Goal: Transaction & Acquisition: Purchase product/service

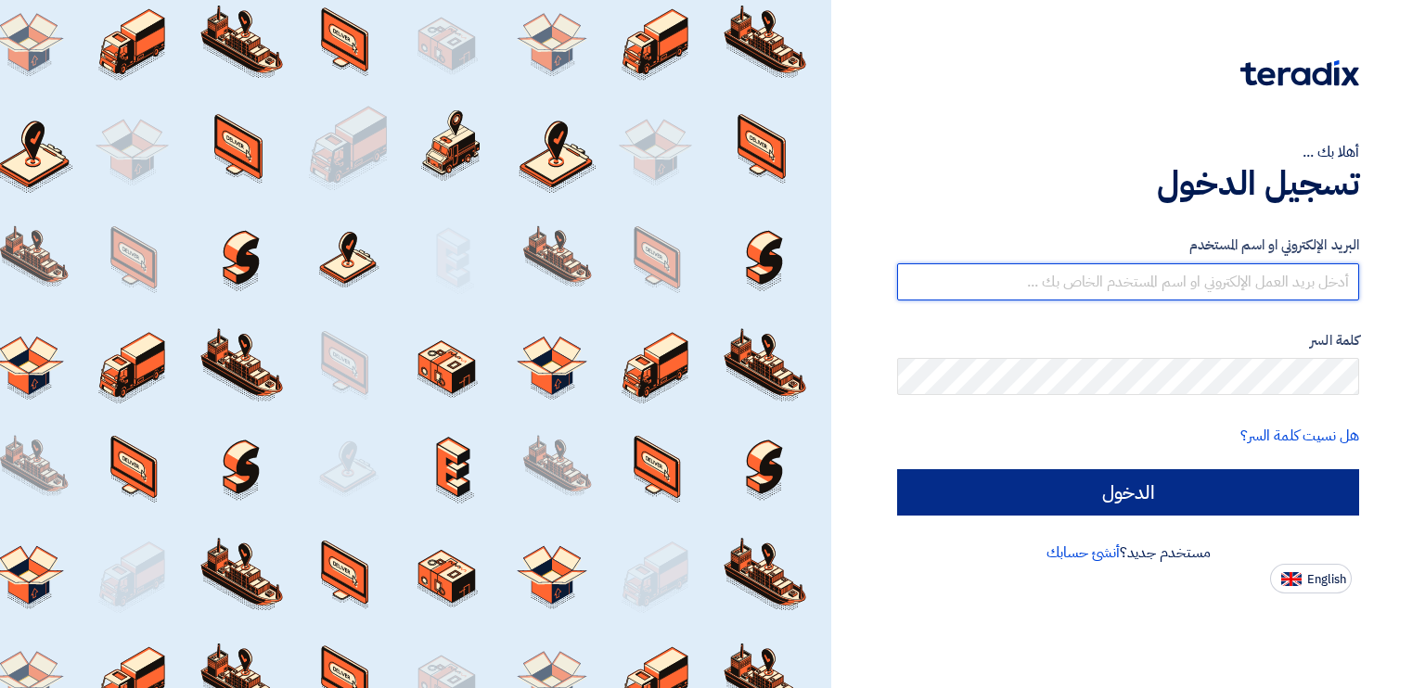
type input "[PERSON_NAME][EMAIL_ADDRESS][DOMAIN_NAME]"
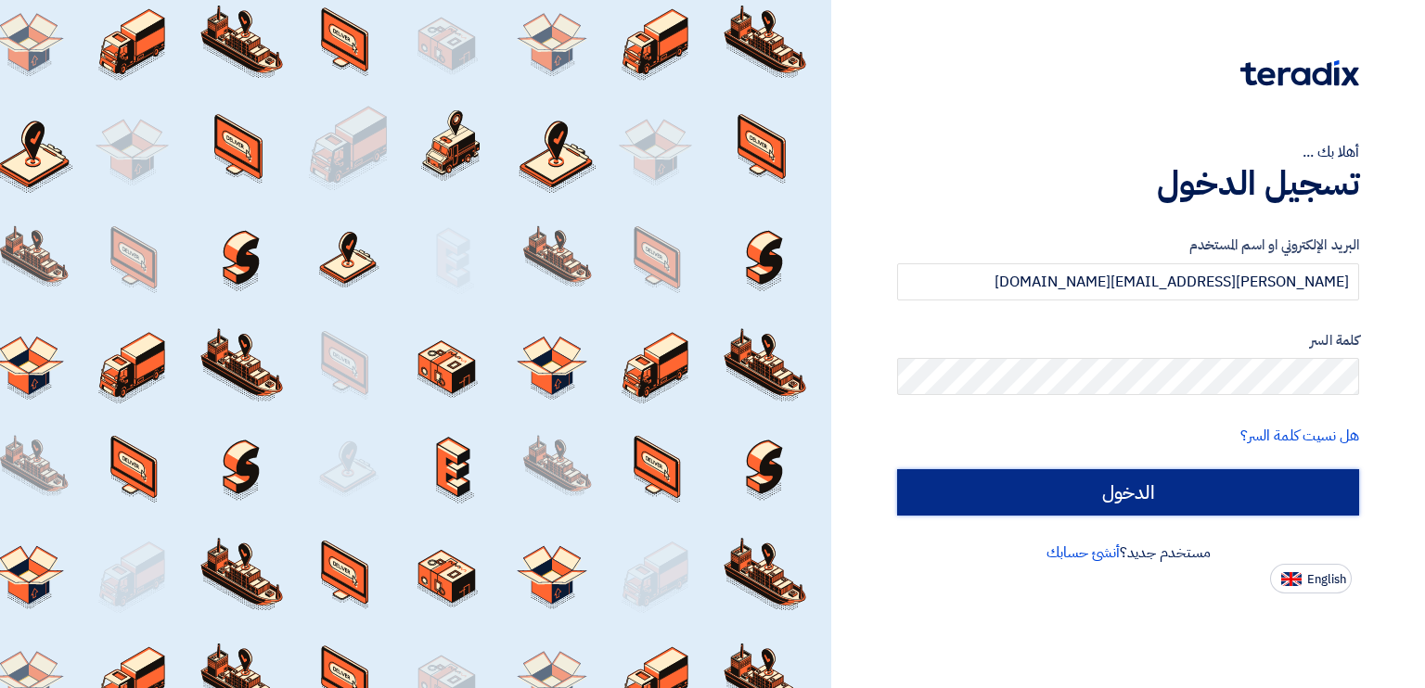
click at [1125, 490] on input "الدخول" at bounding box center [1128, 492] width 462 height 46
type input "Sign in"
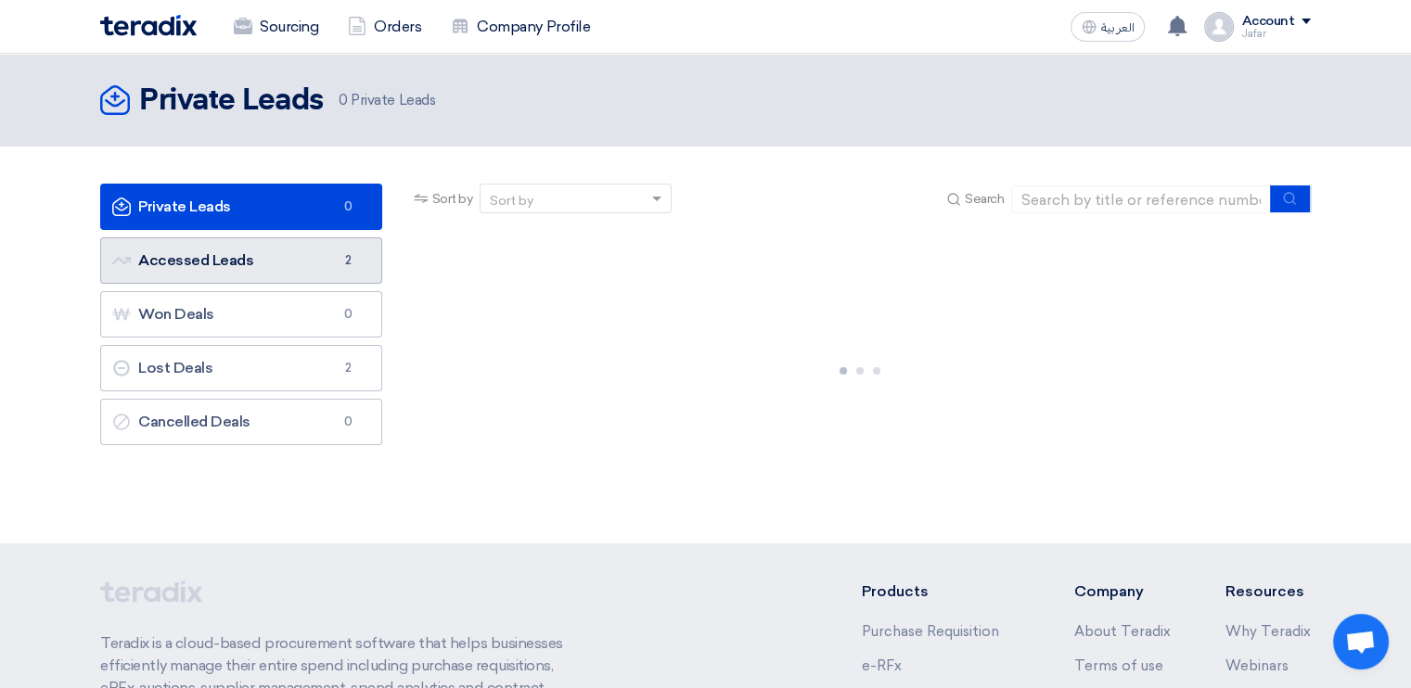
click at [334, 274] on link "Accessed Leads Accessed Leads 2" at bounding box center [241, 260] width 282 height 46
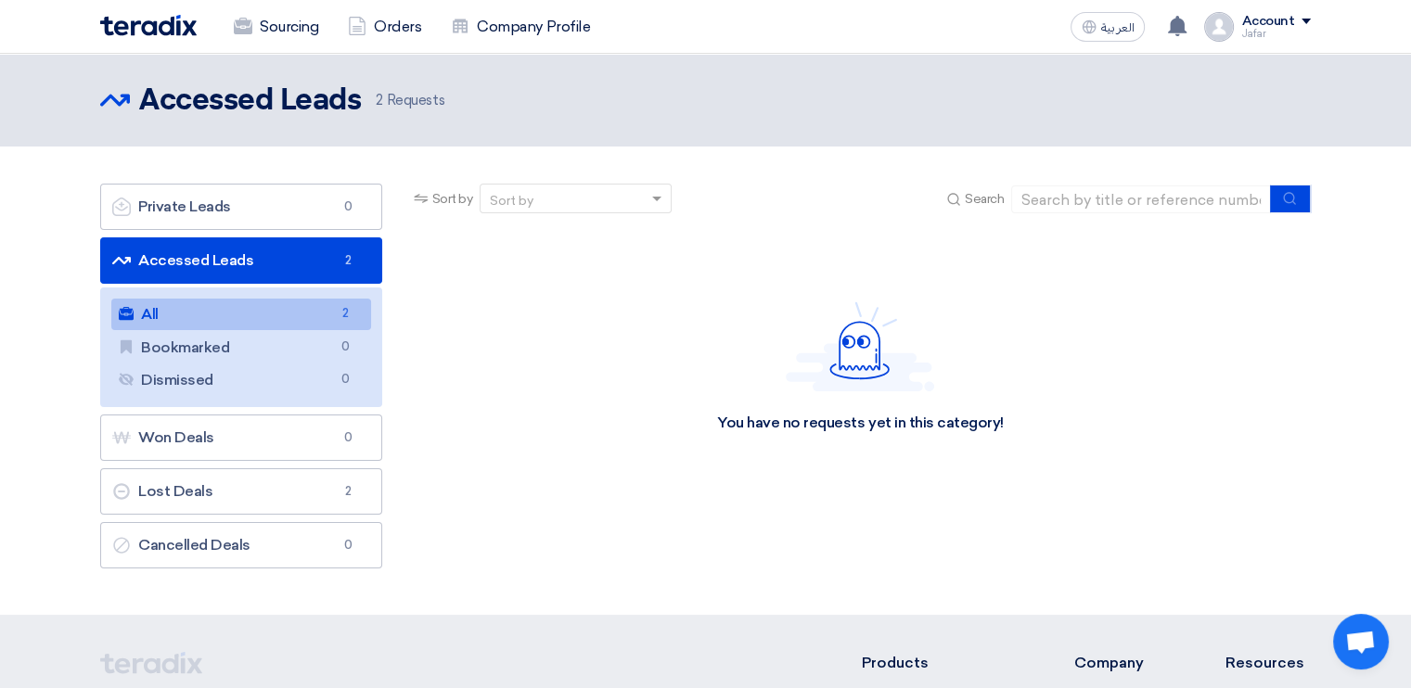
click at [314, 321] on link "All All 2" at bounding box center [241, 315] width 260 height 32
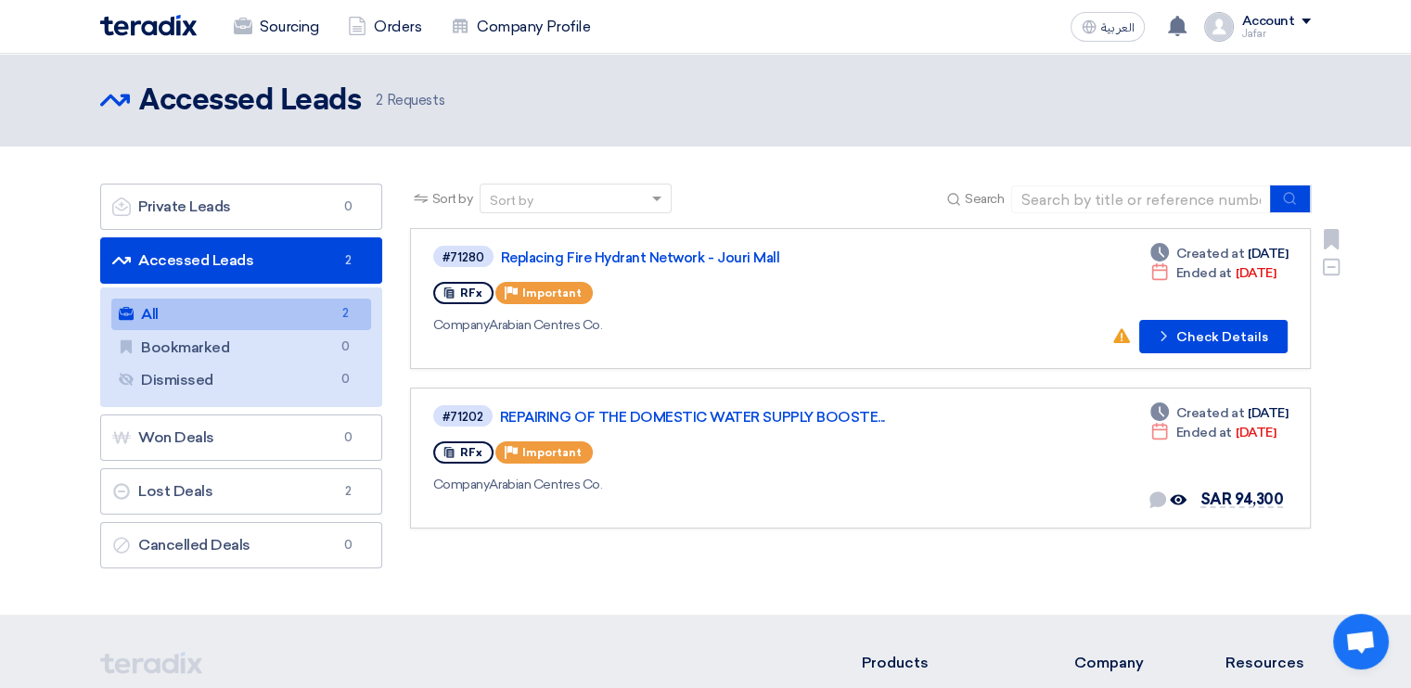
click at [1034, 330] on div "#71280 Replacing Fire Hydrant Network - Jouri Mall RFx Priority Important Compa…" at bounding box center [860, 298] width 854 height 109
click at [1201, 341] on button "Check details Check Details" at bounding box center [1213, 336] width 148 height 33
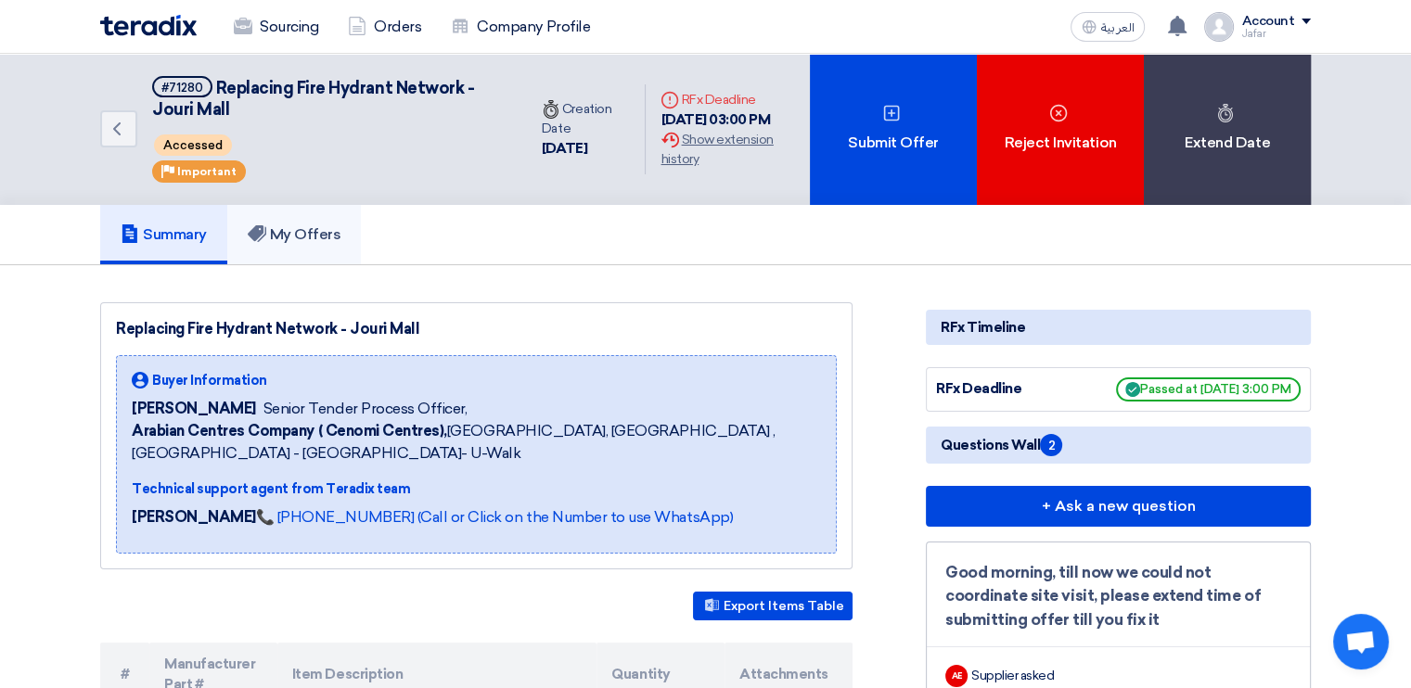
click at [300, 246] on link "My Offers" at bounding box center [294, 234] width 134 height 59
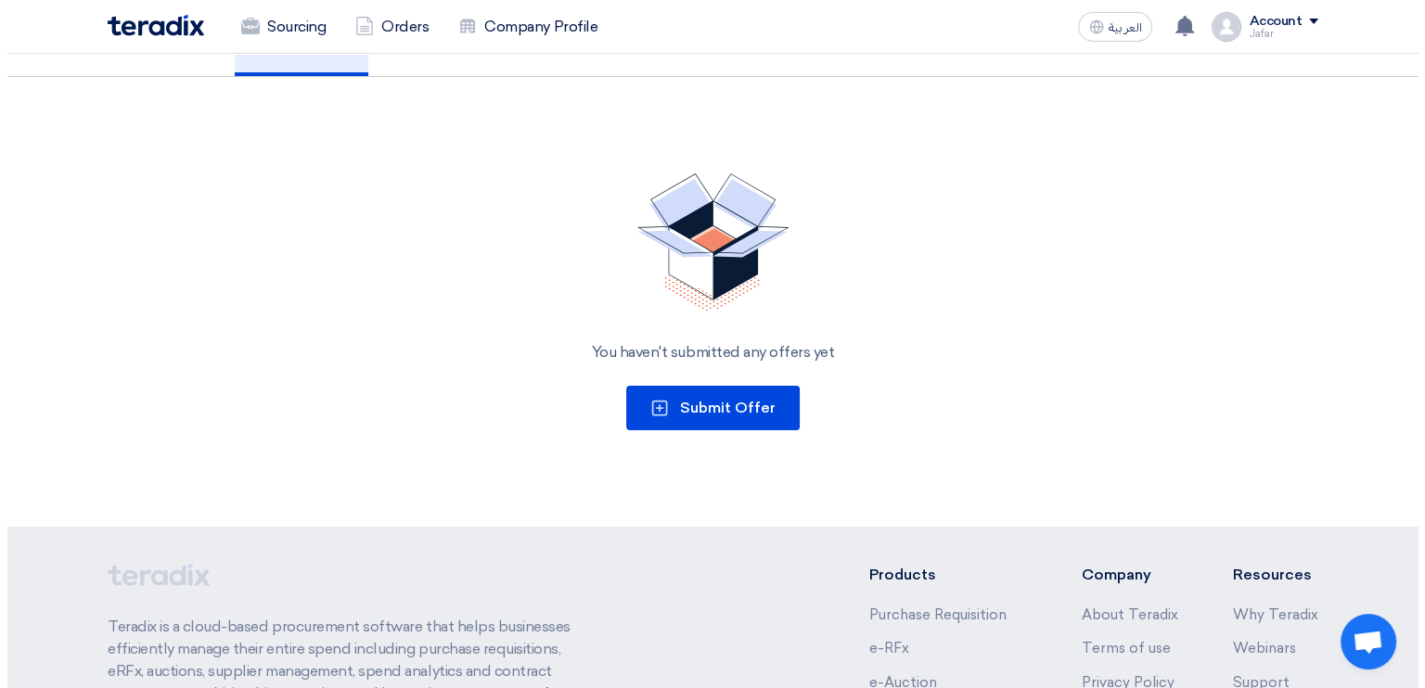
scroll to position [213, 0]
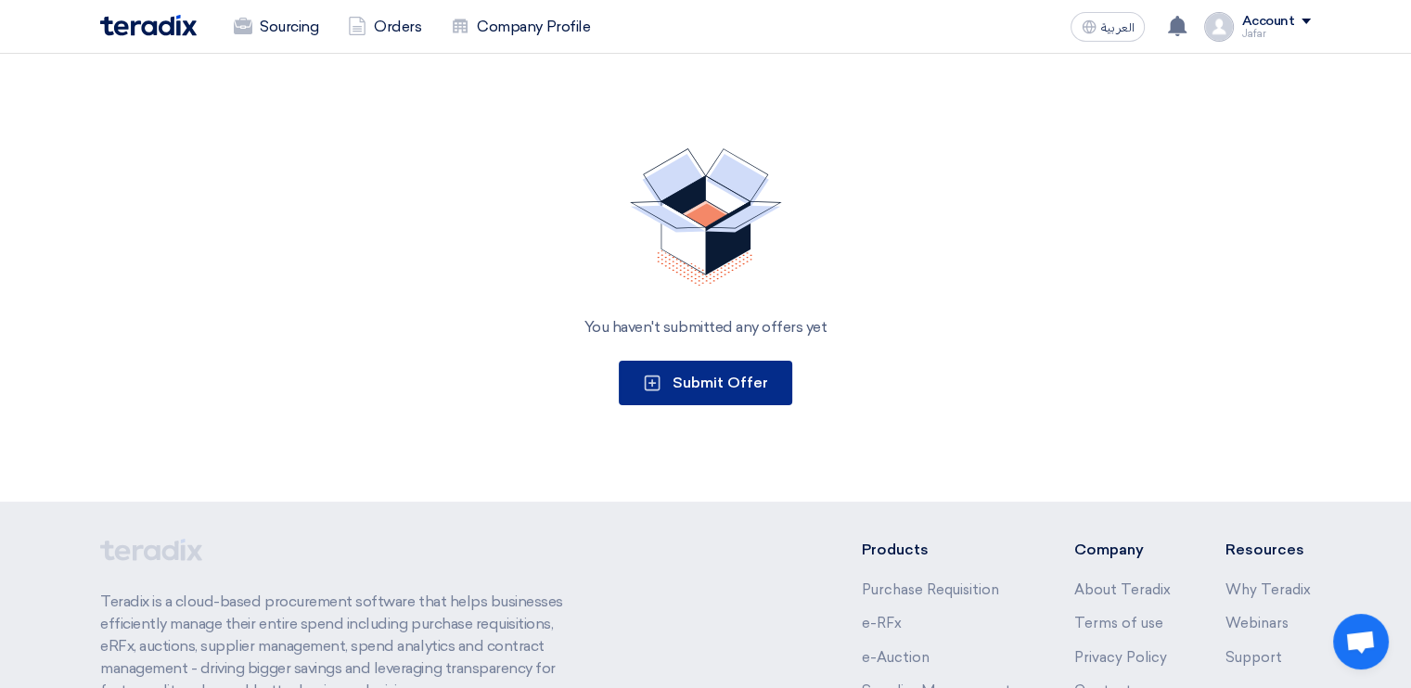
click at [690, 391] on button "Submit Offer" at bounding box center [705, 383] width 173 height 45
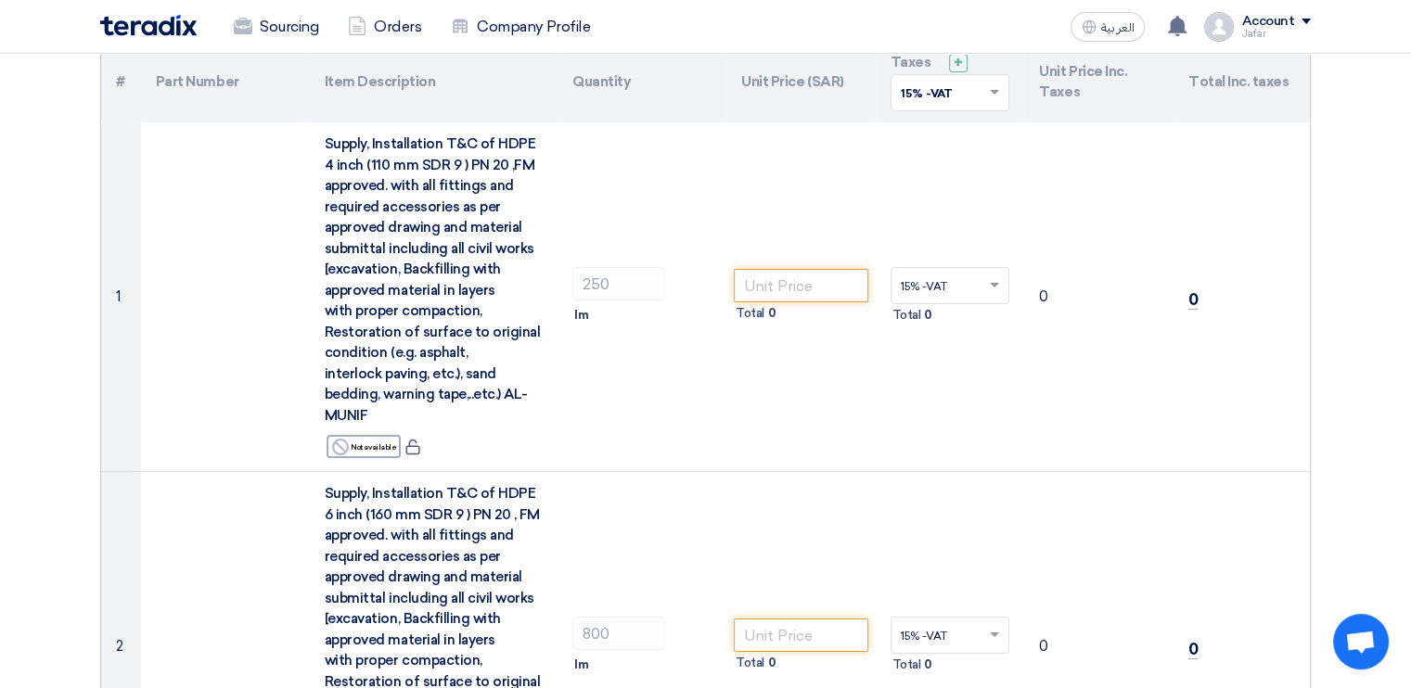
scroll to position [245, 0]
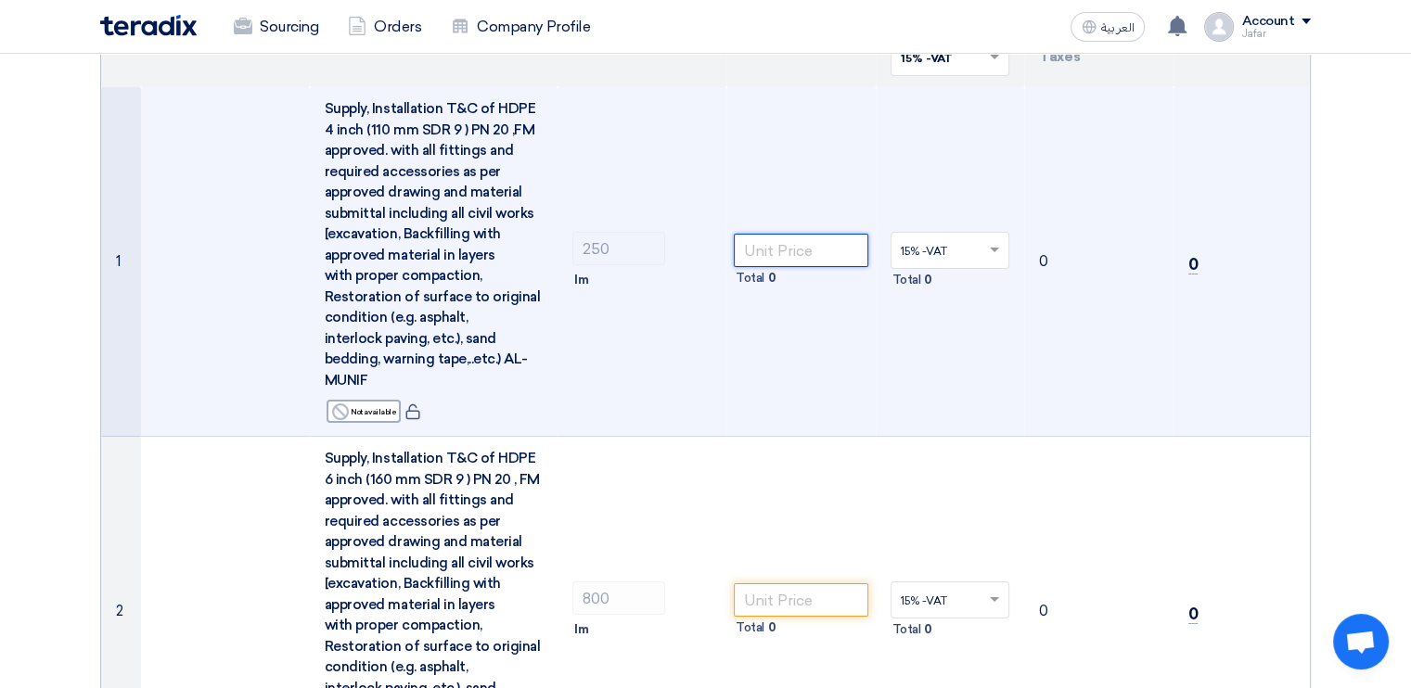
click at [767, 255] on input "number" at bounding box center [801, 250] width 134 height 33
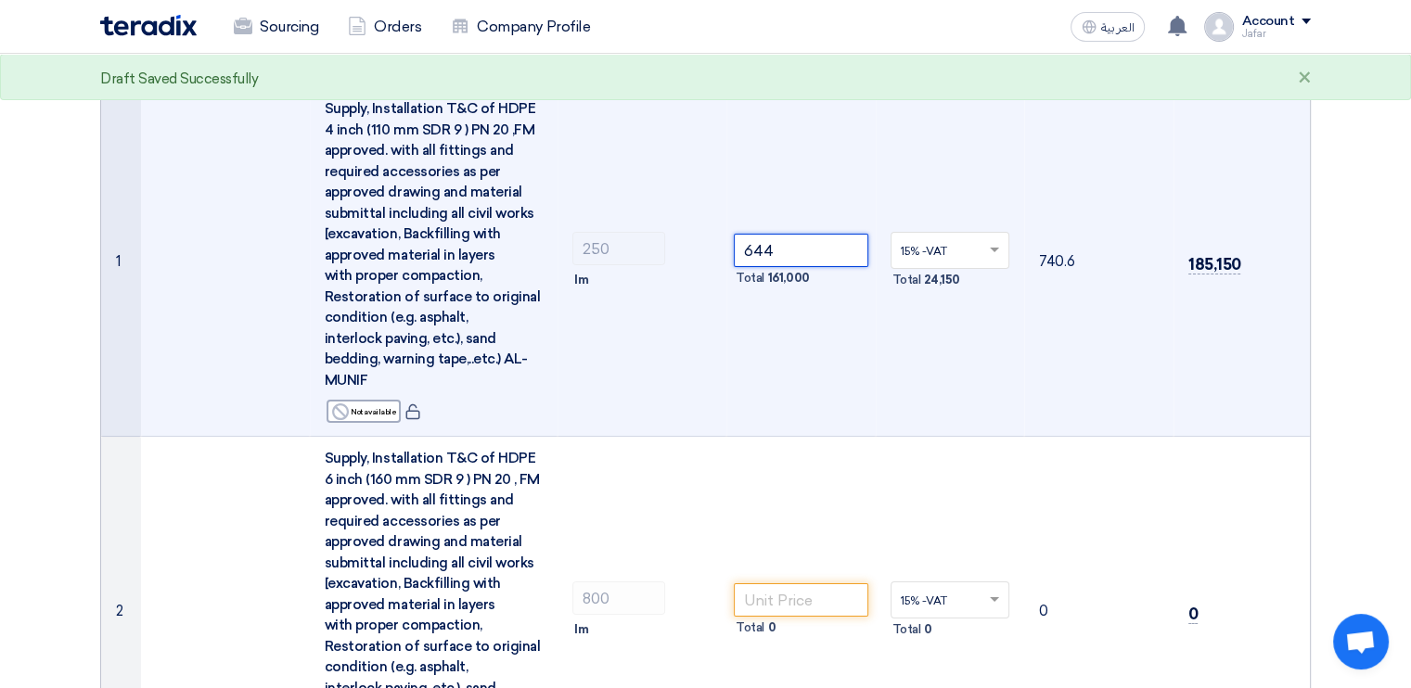
type input "644"
click at [952, 317] on td "15% -VAT × Total 24,150" at bounding box center [950, 262] width 149 height 350
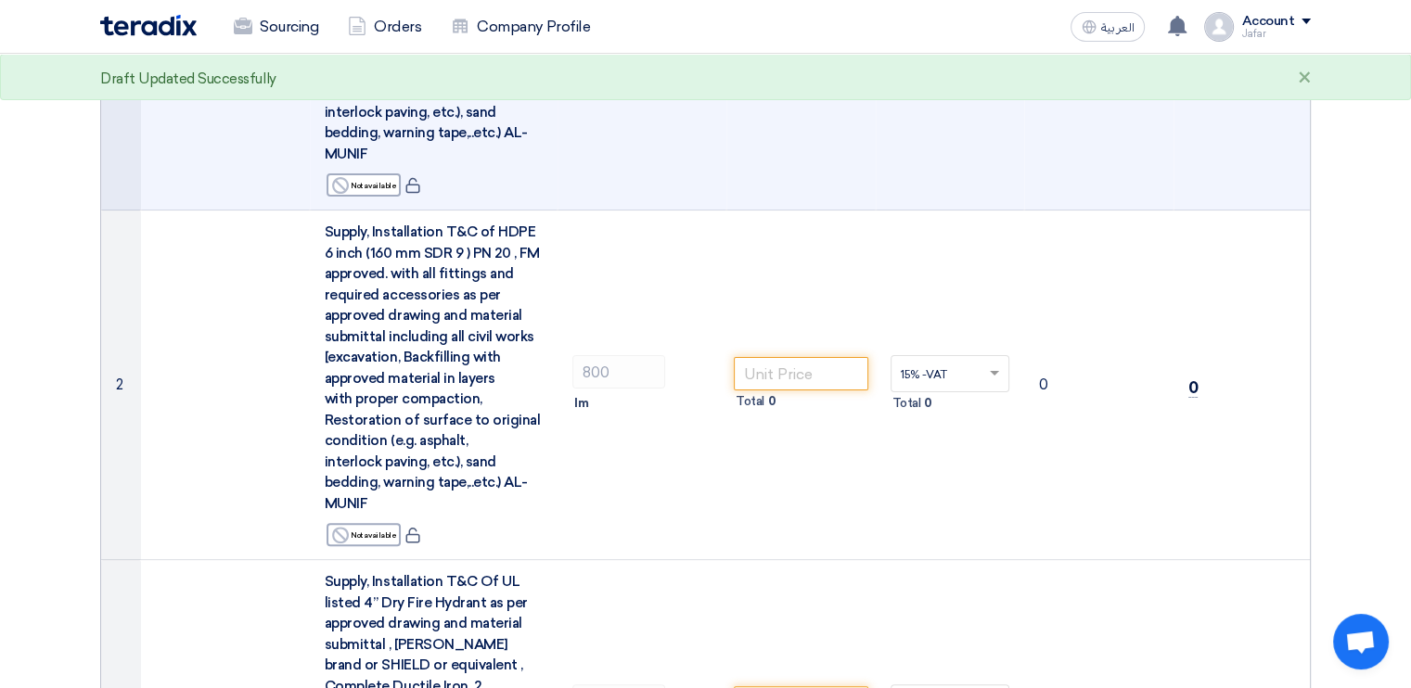
scroll to position [470, 0]
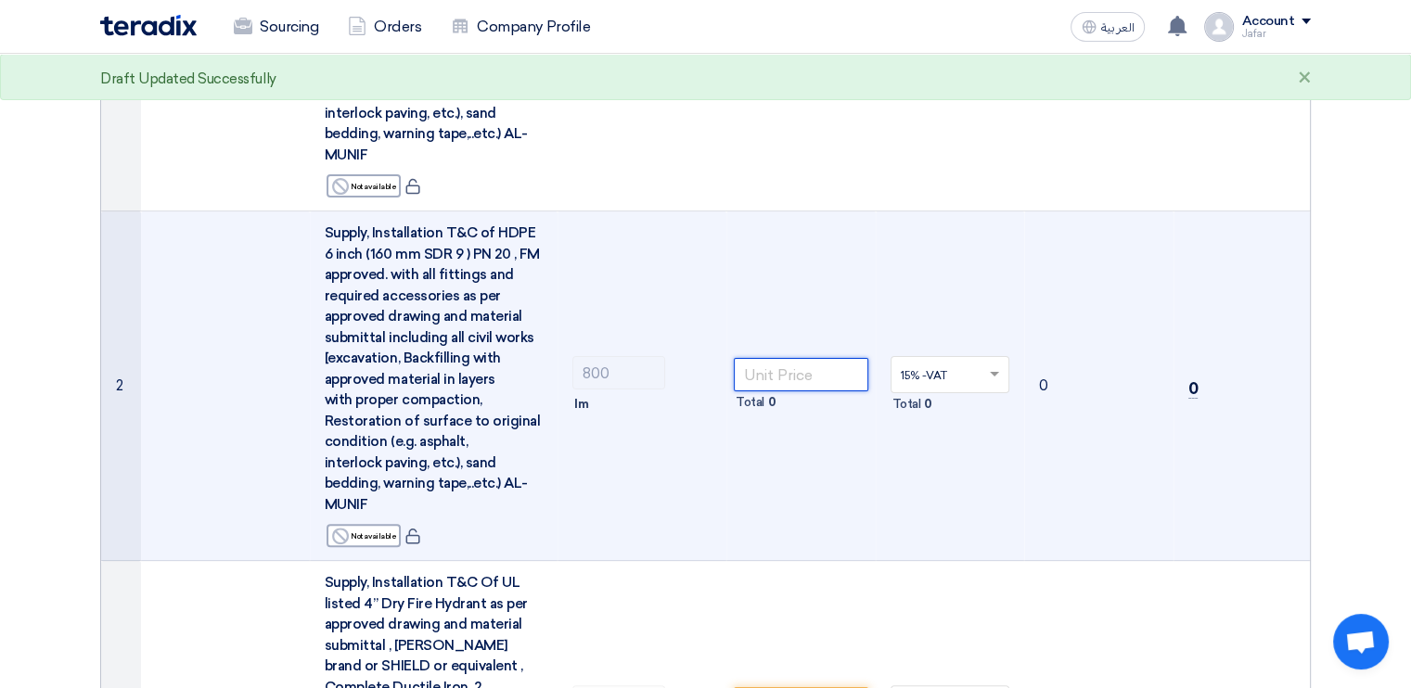
click at [797, 380] on input "number" at bounding box center [801, 374] width 134 height 33
type input "924"
click at [849, 518] on td "924 Total 739,200" at bounding box center [800, 386] width 149 height 350
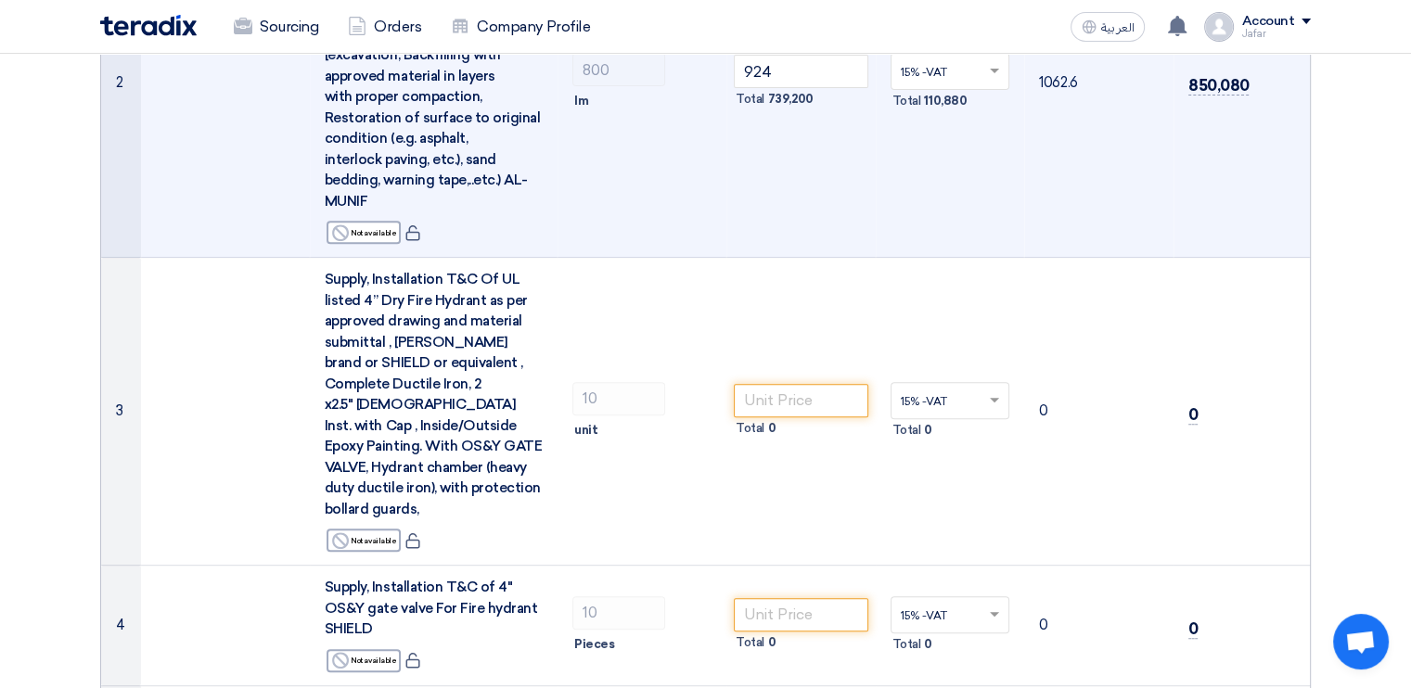
scroll to position [773, 0]
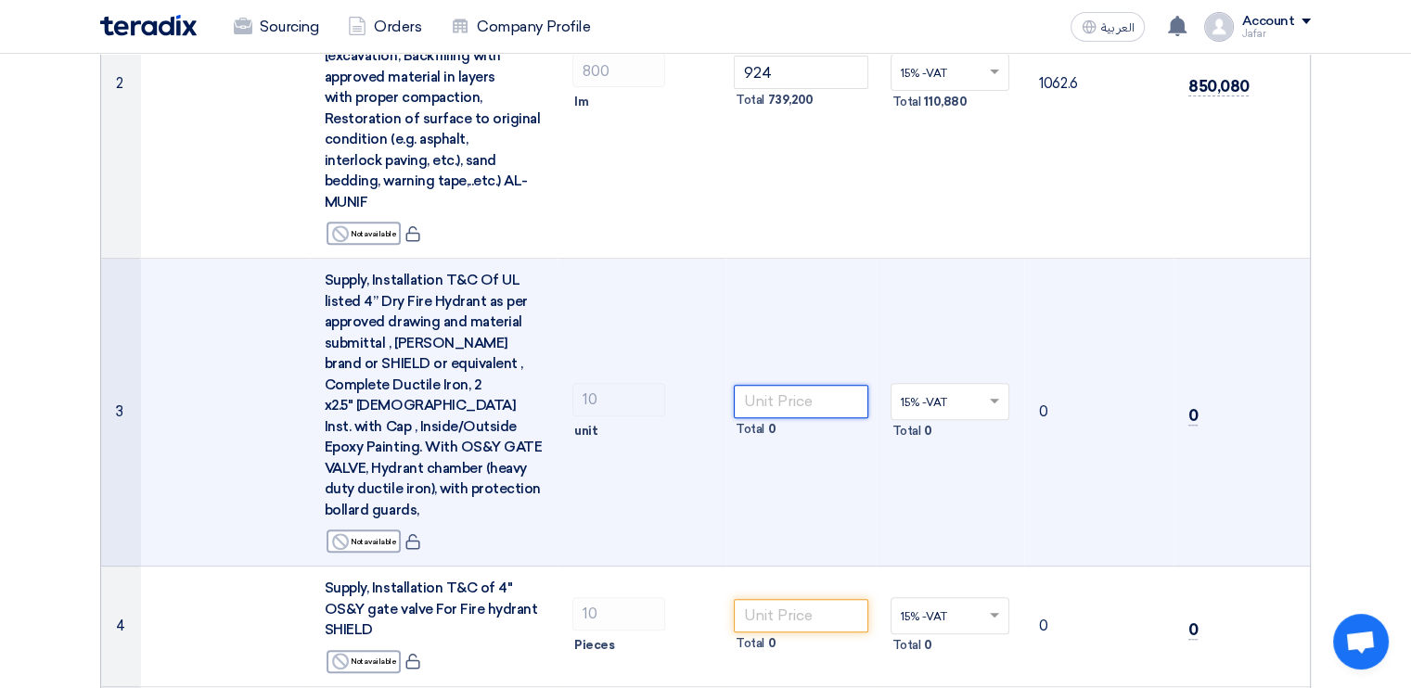
click at [798, 398] on input "number" at bounding box center [801, 401] width 134 height 33
type input "16800"
click at [811, 478] on td "16800 Total 168,000" at bounding box center [800, 413] width 149 height 308
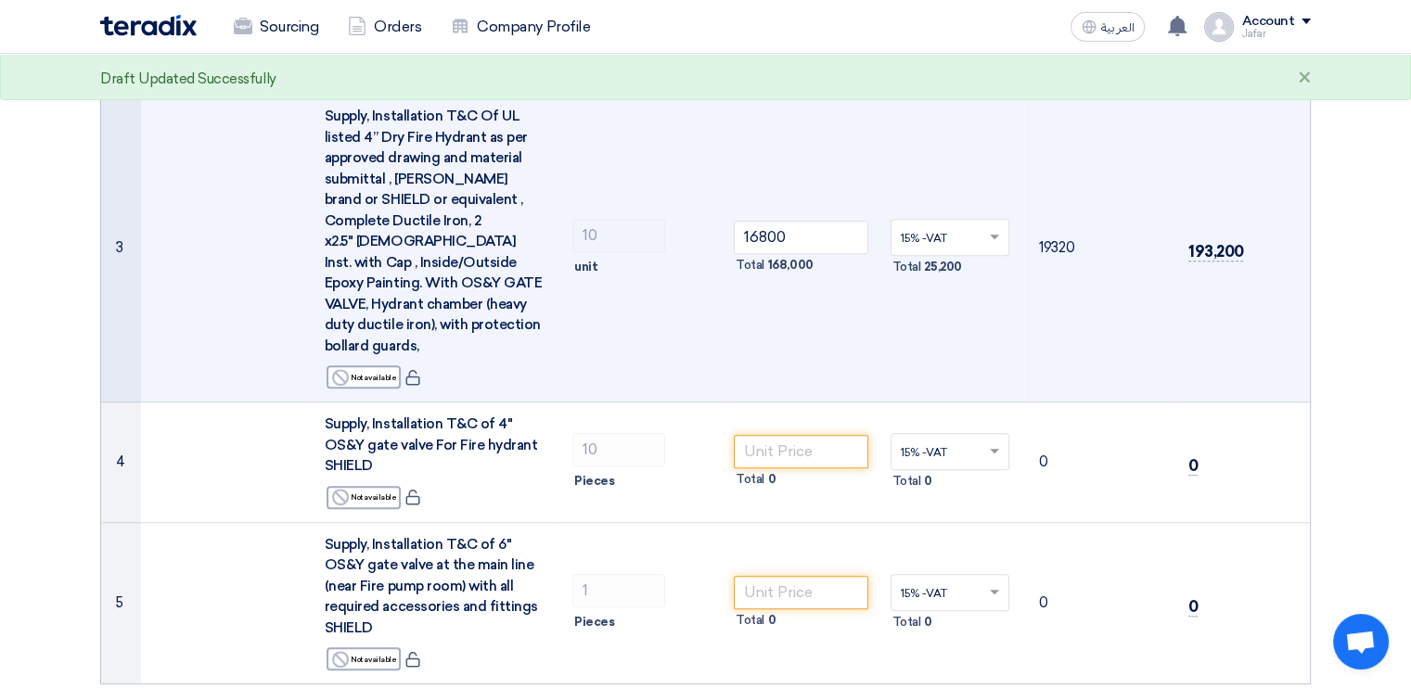
scroll to position [958, 0]
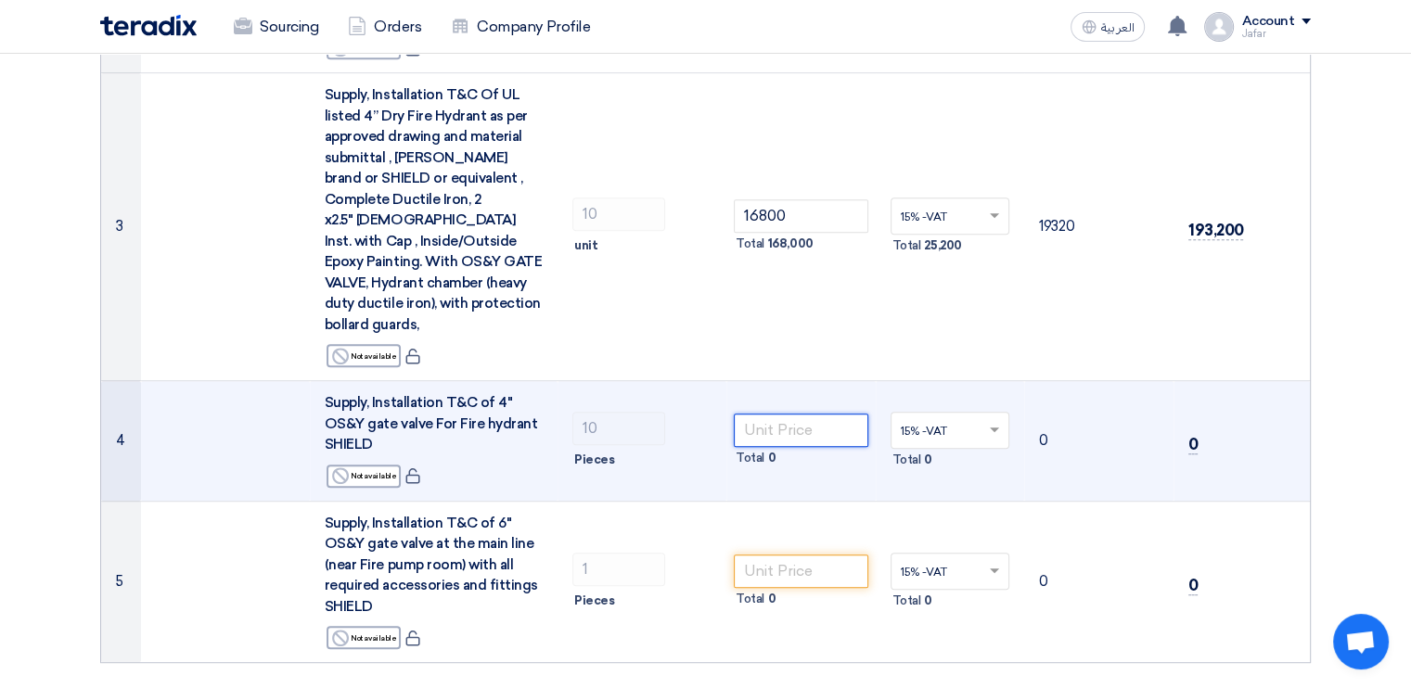
click at [801, 414] on input "number" at bounding box center [801, 430] width 134 height 33
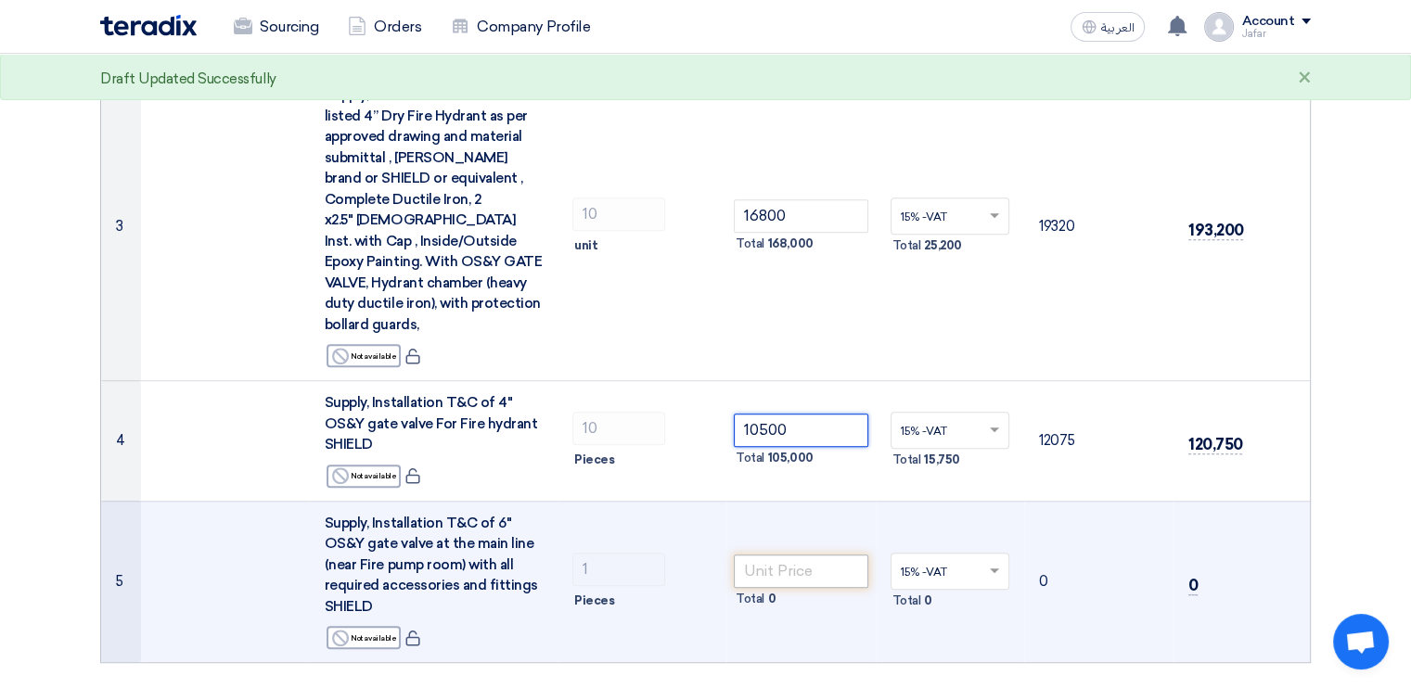
type input "10500"
click at [789, 555] on input "number" at bounding box center [801, 571] width 134 height 33
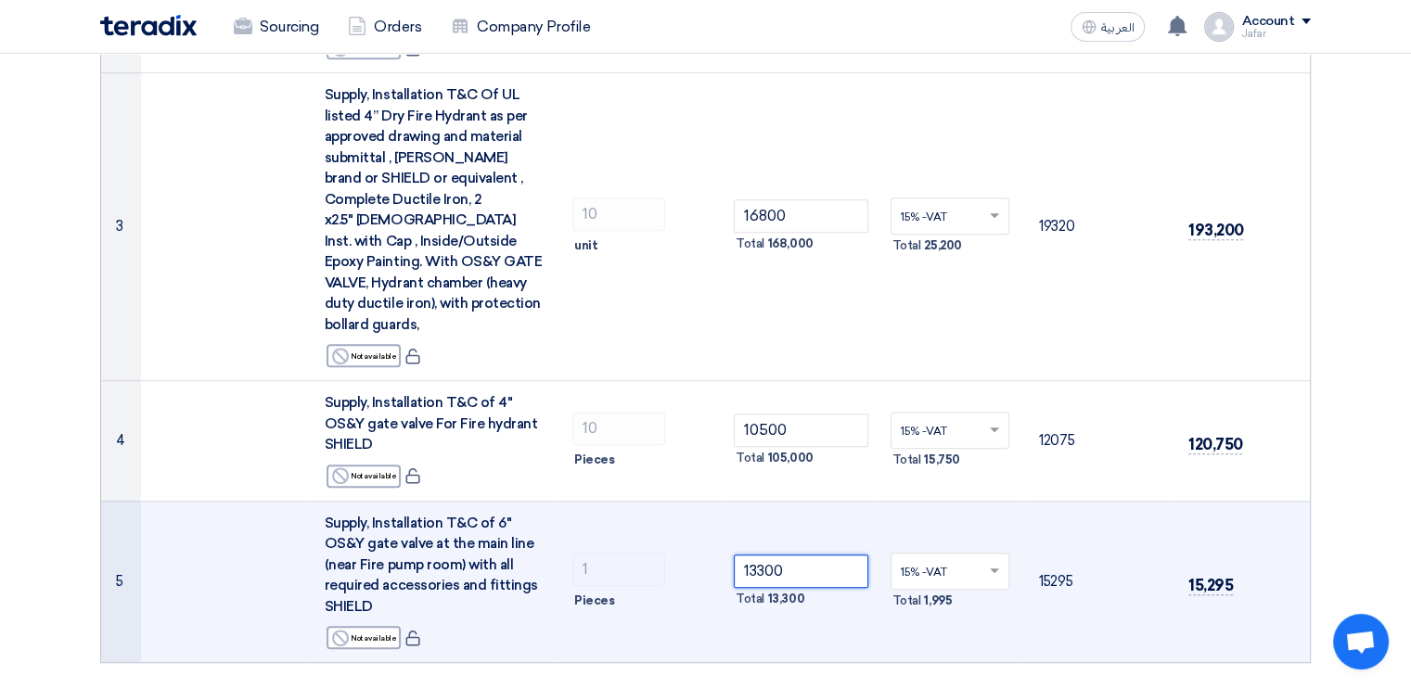
type input "13300"
click at [790, 620] on td "13300 Total 13,300" at bounding box center [800, 581] width 149 height 161
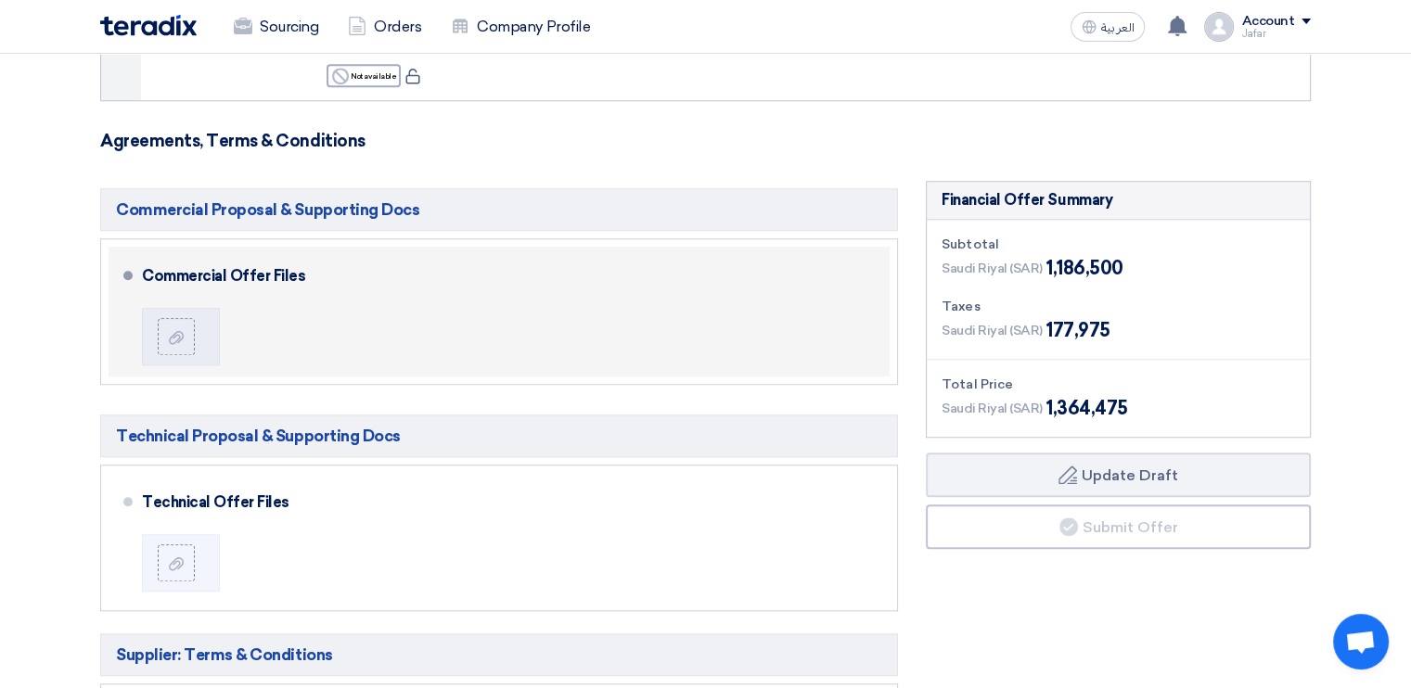
scroll to position [1518, 0]
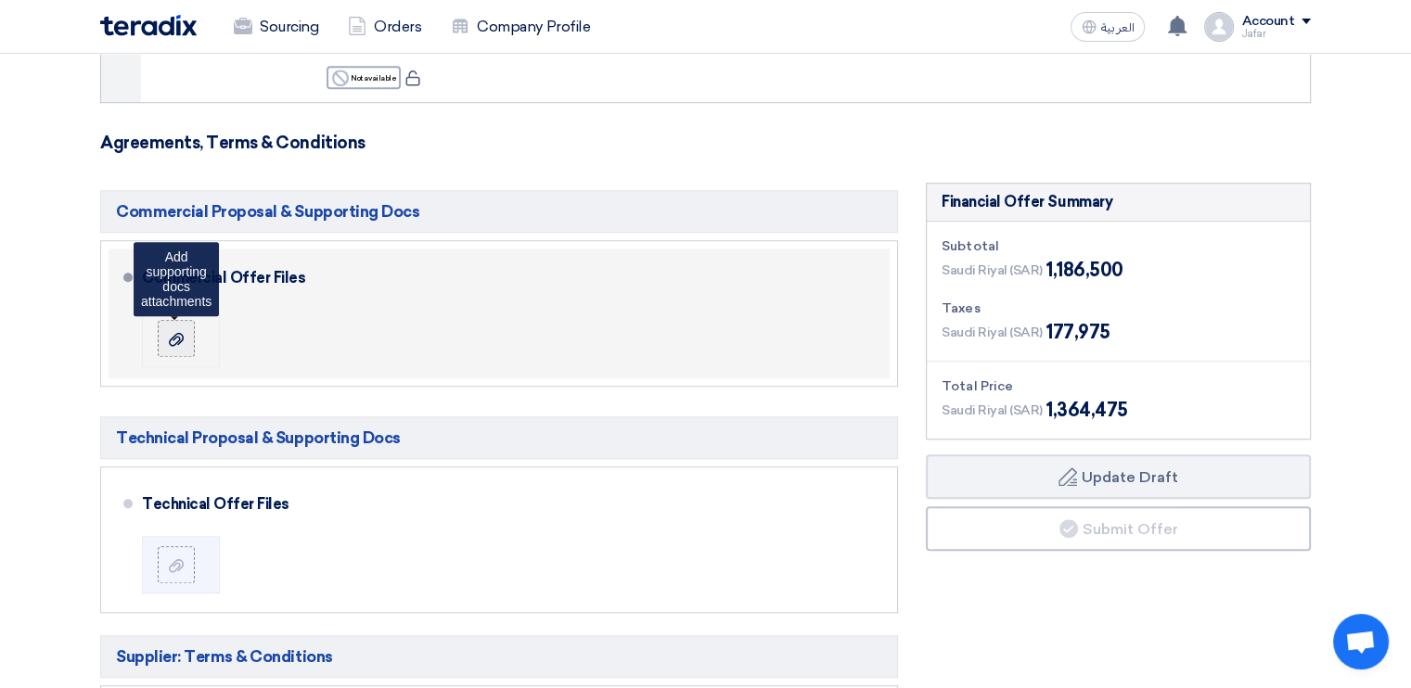
click at [182, 332] on icon at bounding box center [176, 339] width 15 height 15
click at [0, 0] on input "file" at bounding box center [0, 0] width 0 height 0
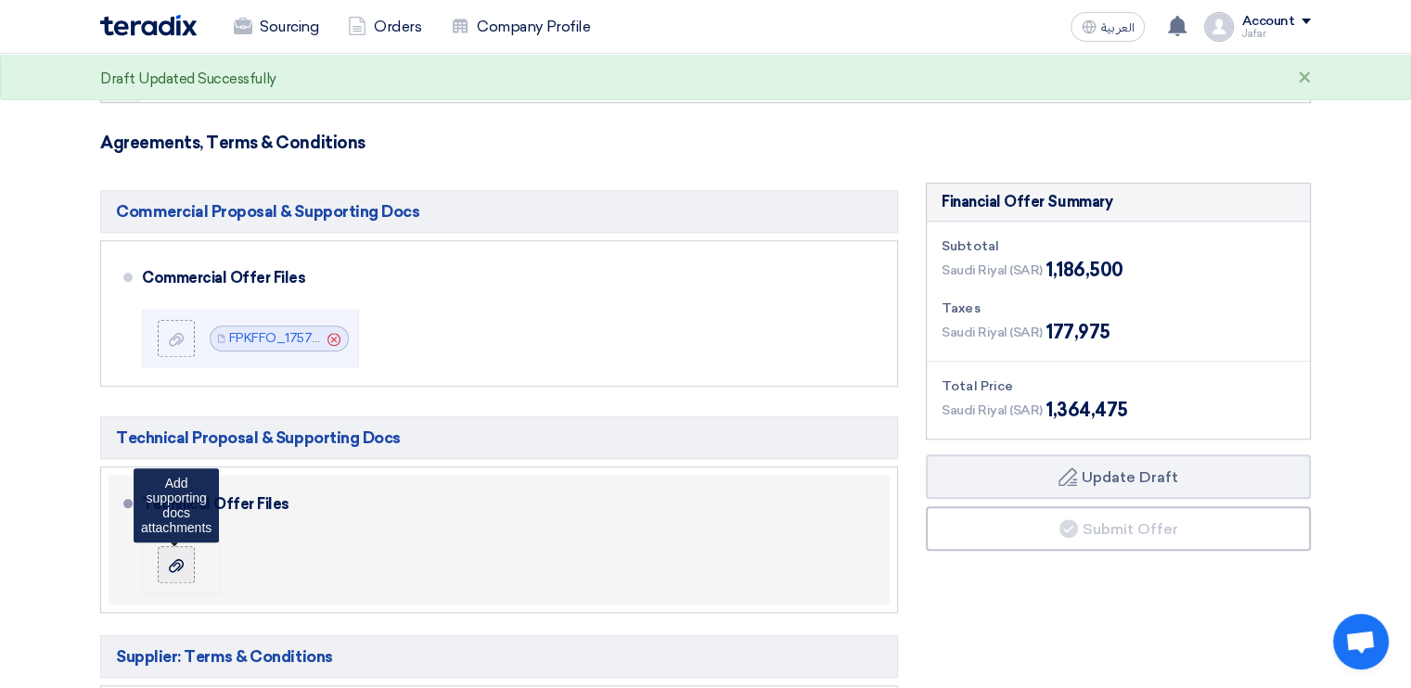
click at [191, 546] on label at bounding box center [176, 564] width 37 height 37
click at [0, 0] on input "file" at bounding box center [0, 0] width 0 height 0
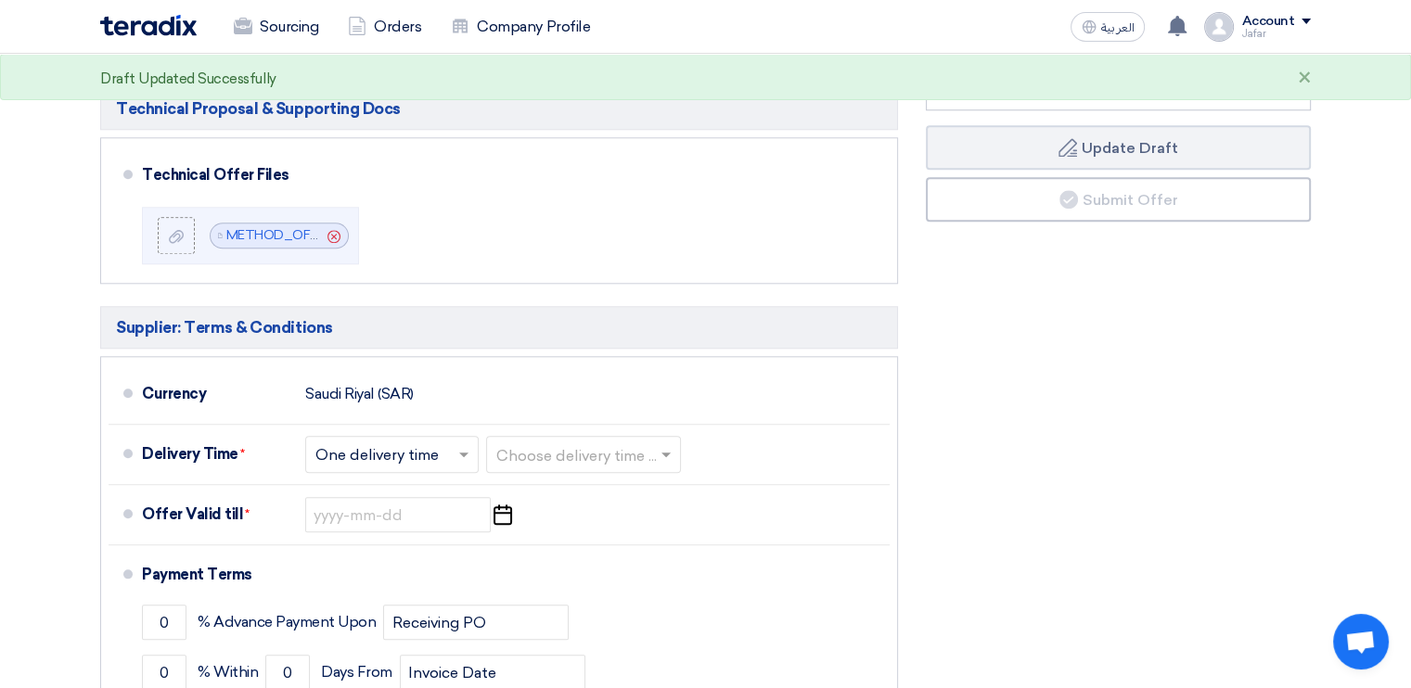
scroll to position [1891, 0]
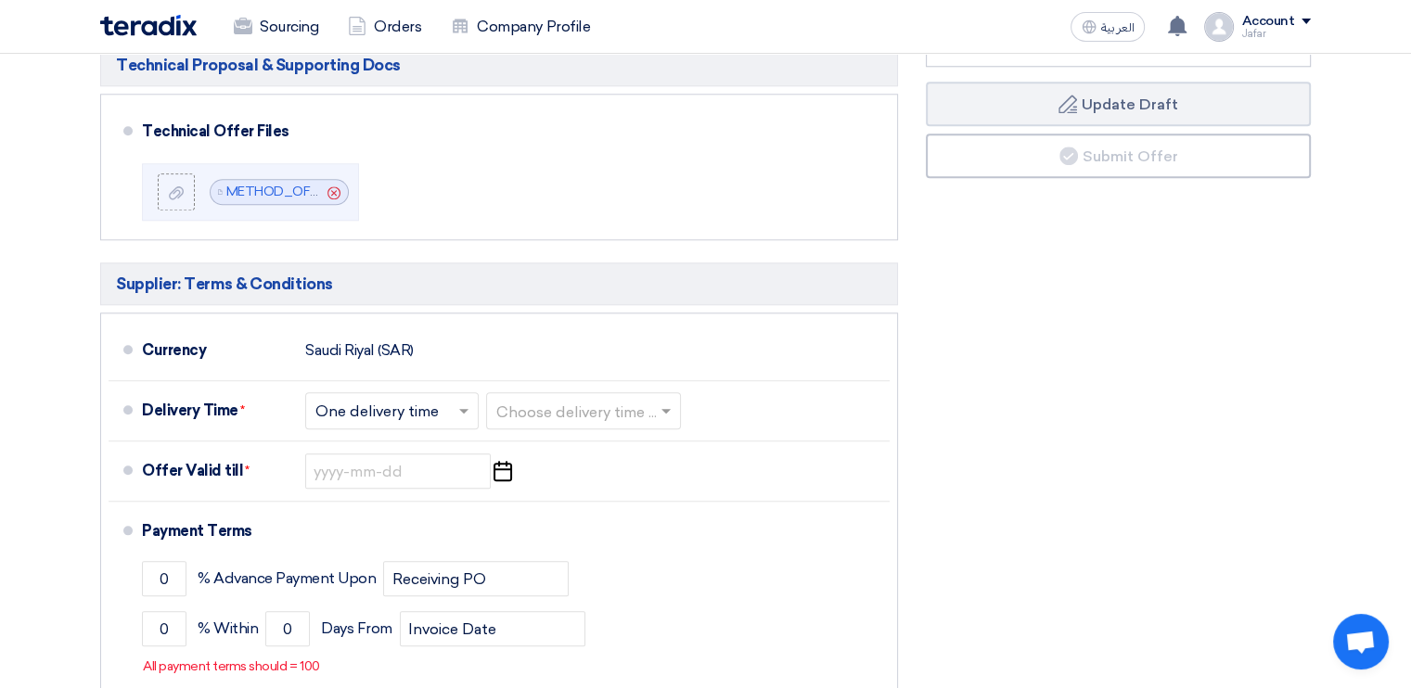
click at [457, 402] on span at bounding box center [466, 411] width 23 height 19
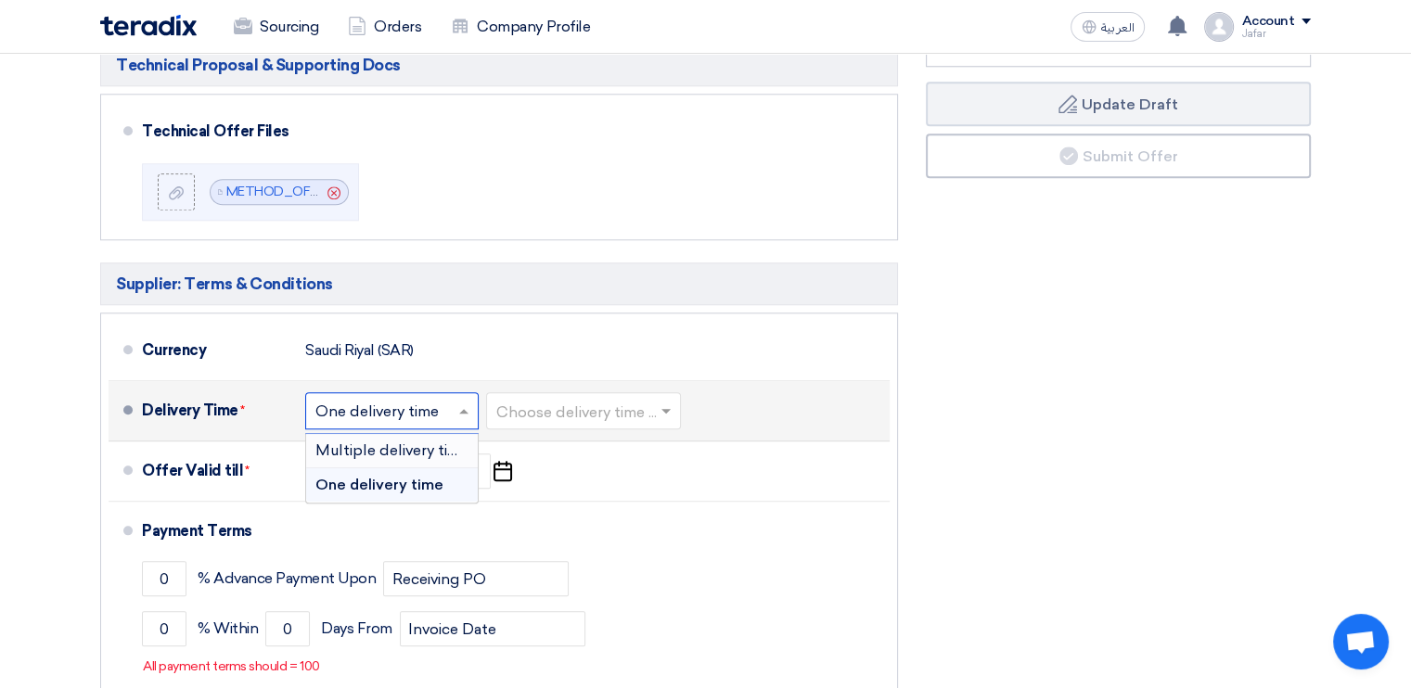
click at [453, 442] on span "Multiple delivery times" at bounding box center [395, 451] width 160 height 18
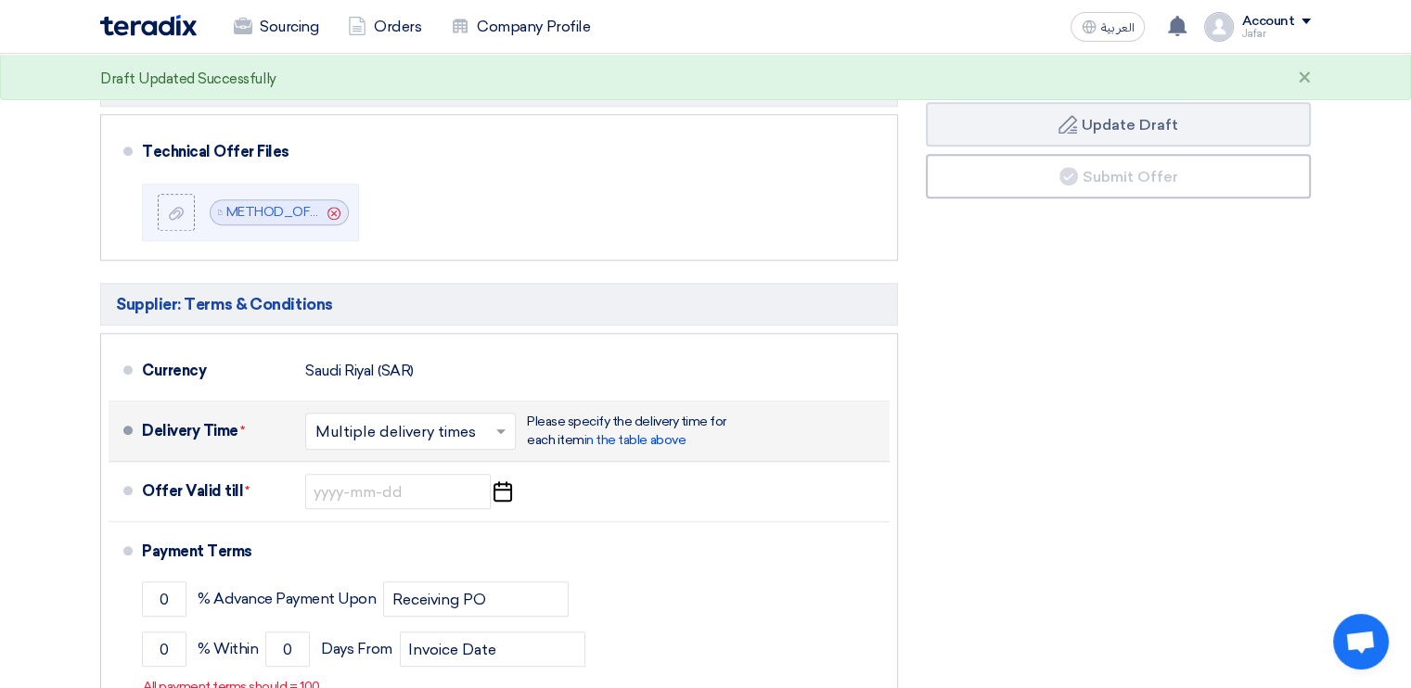
click at [506, 422] on span at bounding box center [503, 431] width 23 height 19
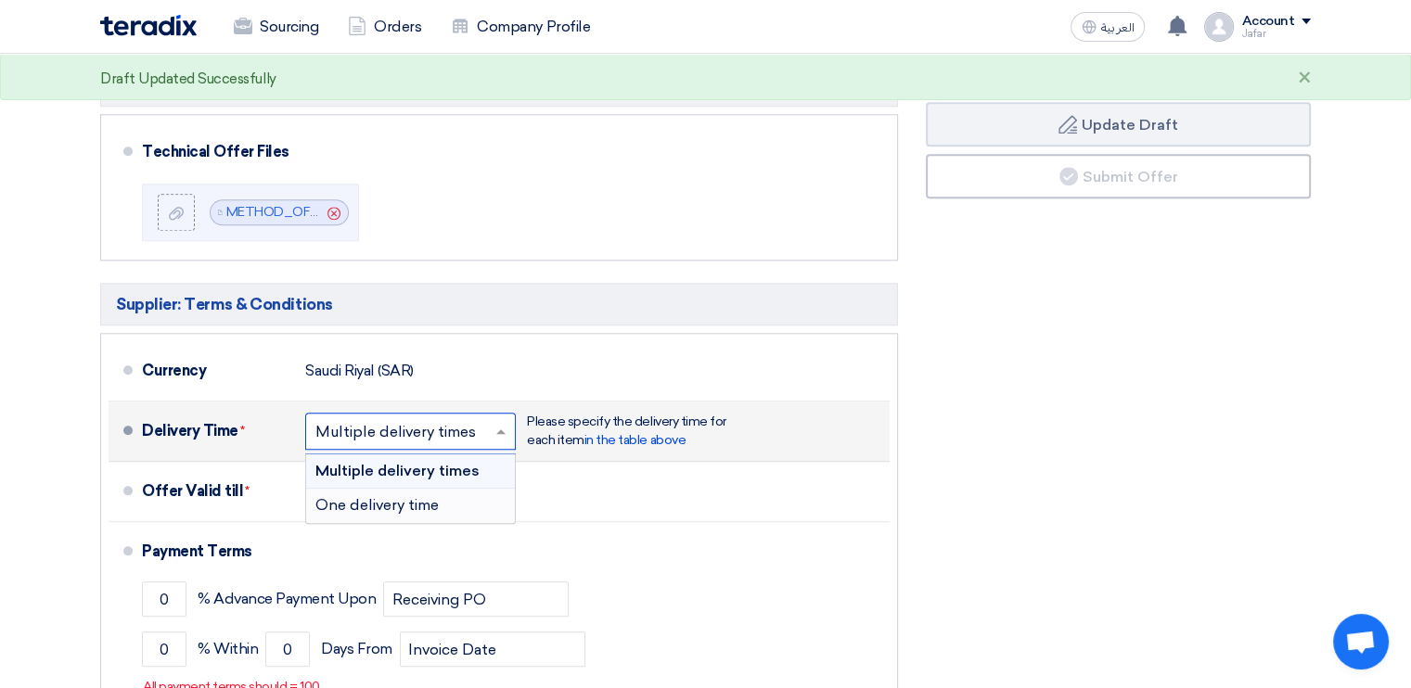
click at [408, 496] on span "One delivery time" at bounding box center [376, 505] width 123 height 18
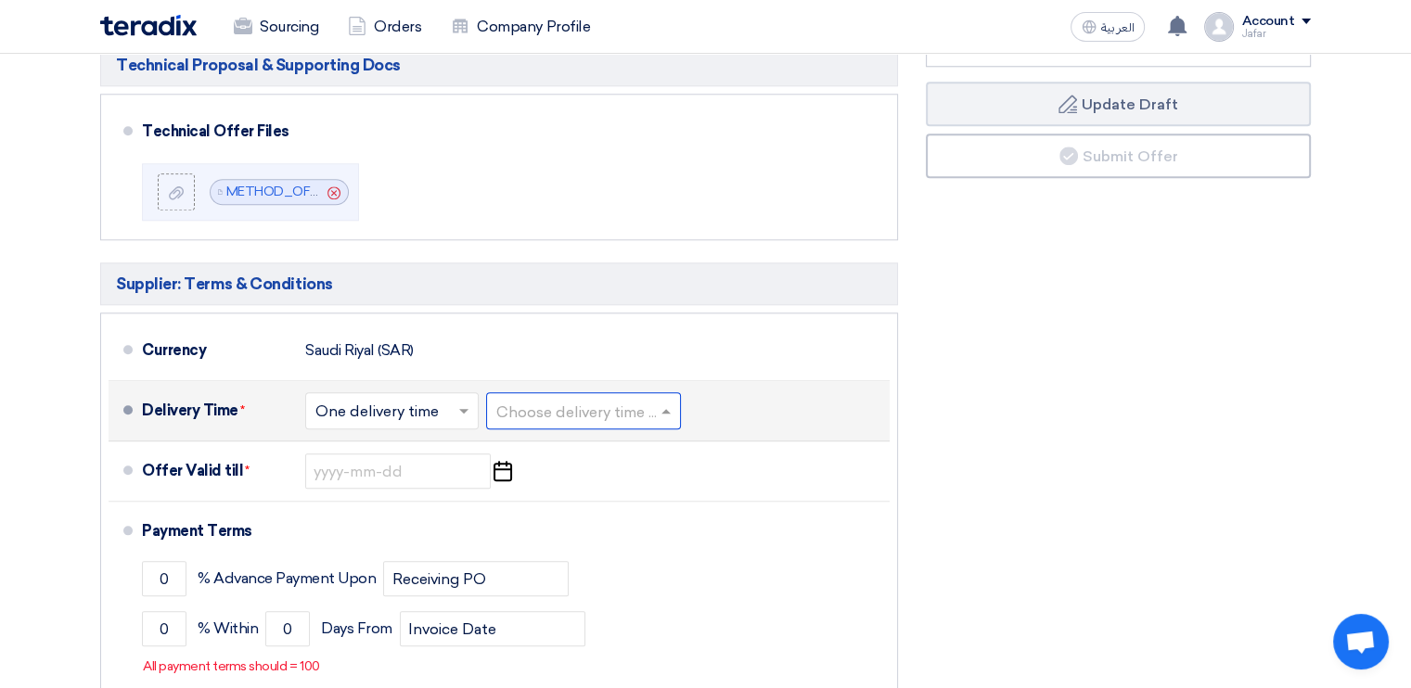
click at [622, 400] on input "text" at bounding box center [584, 413] width 176 height 27
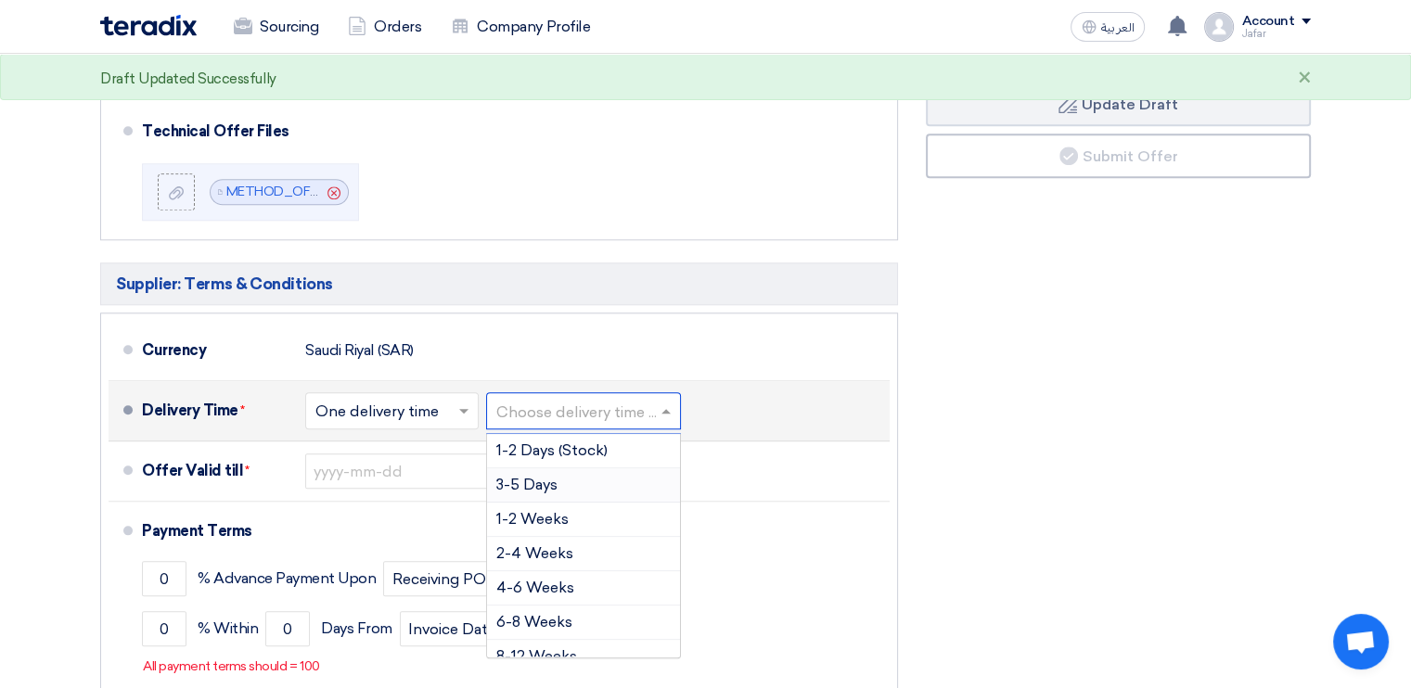
click at [582, 468] on div "3-5 Days" at bounding box center [583, 485] width 193 height 34
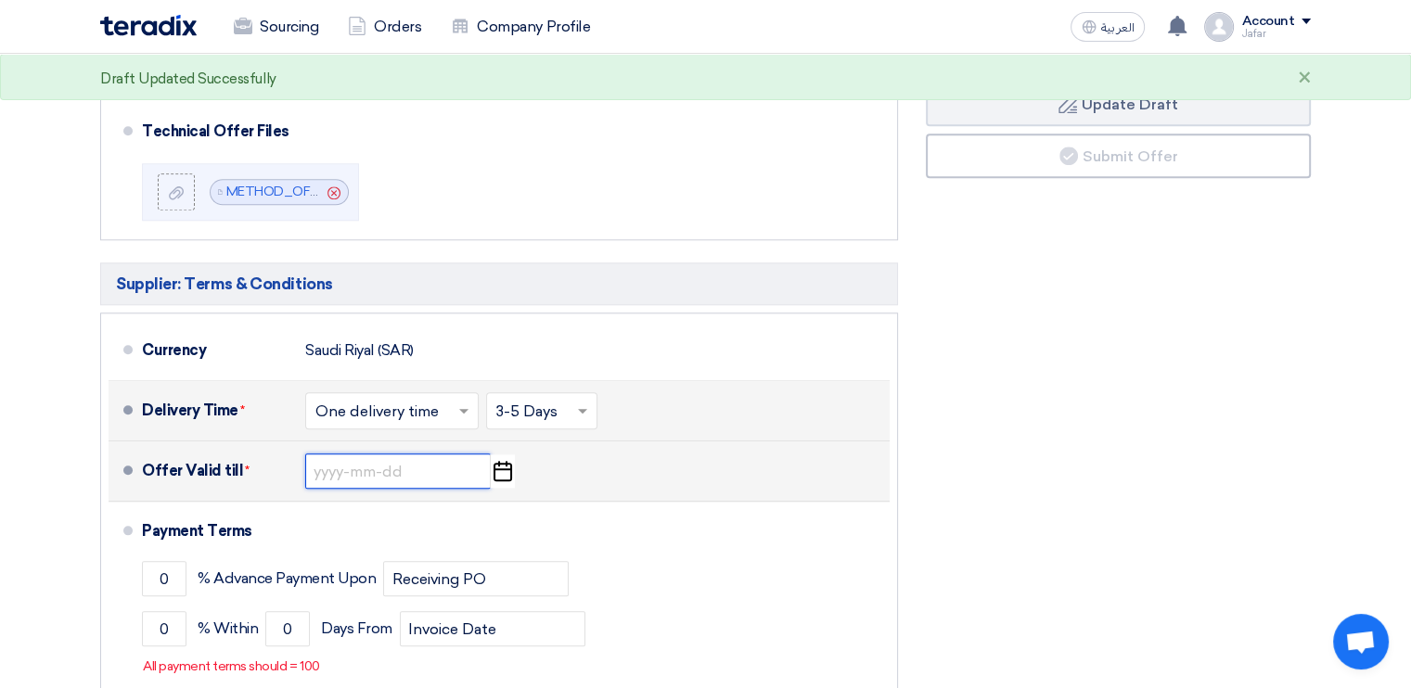
click at [393, 461] on input at bounding box center [398, 471] width 186 height 35
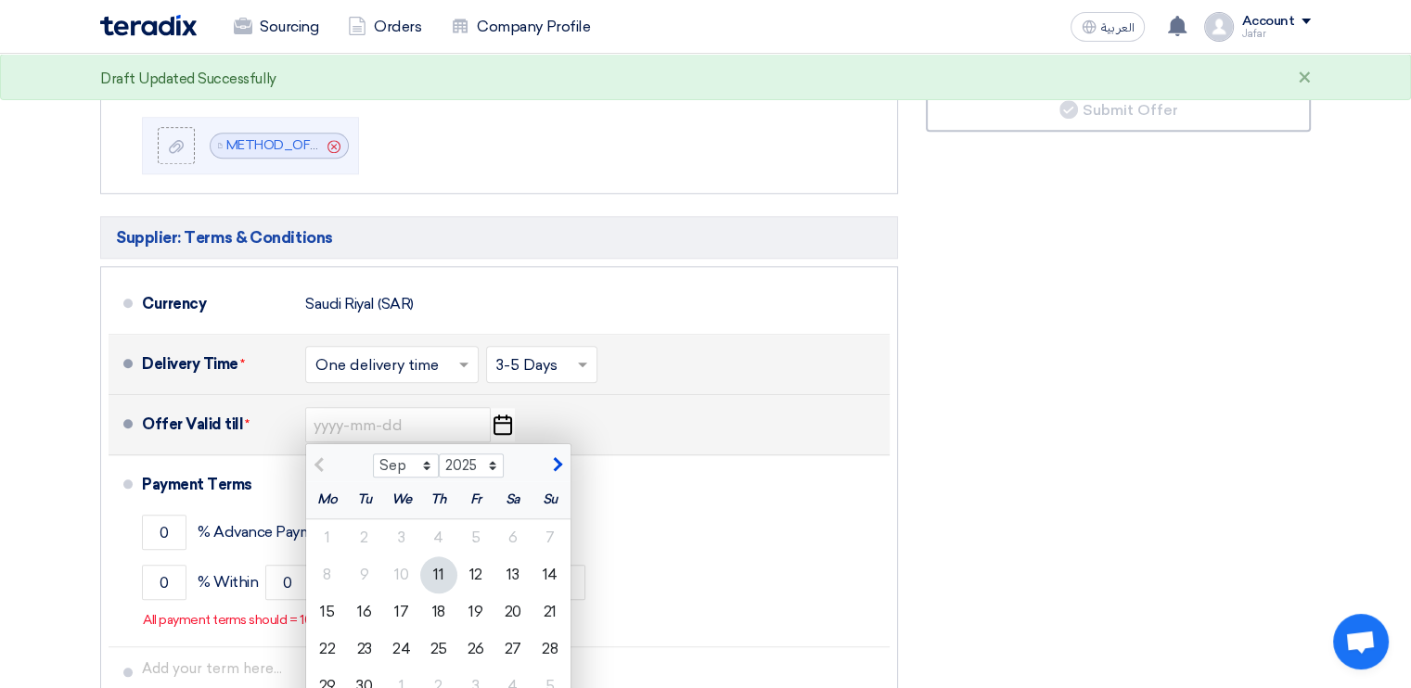
scroll to position [1963, 0]
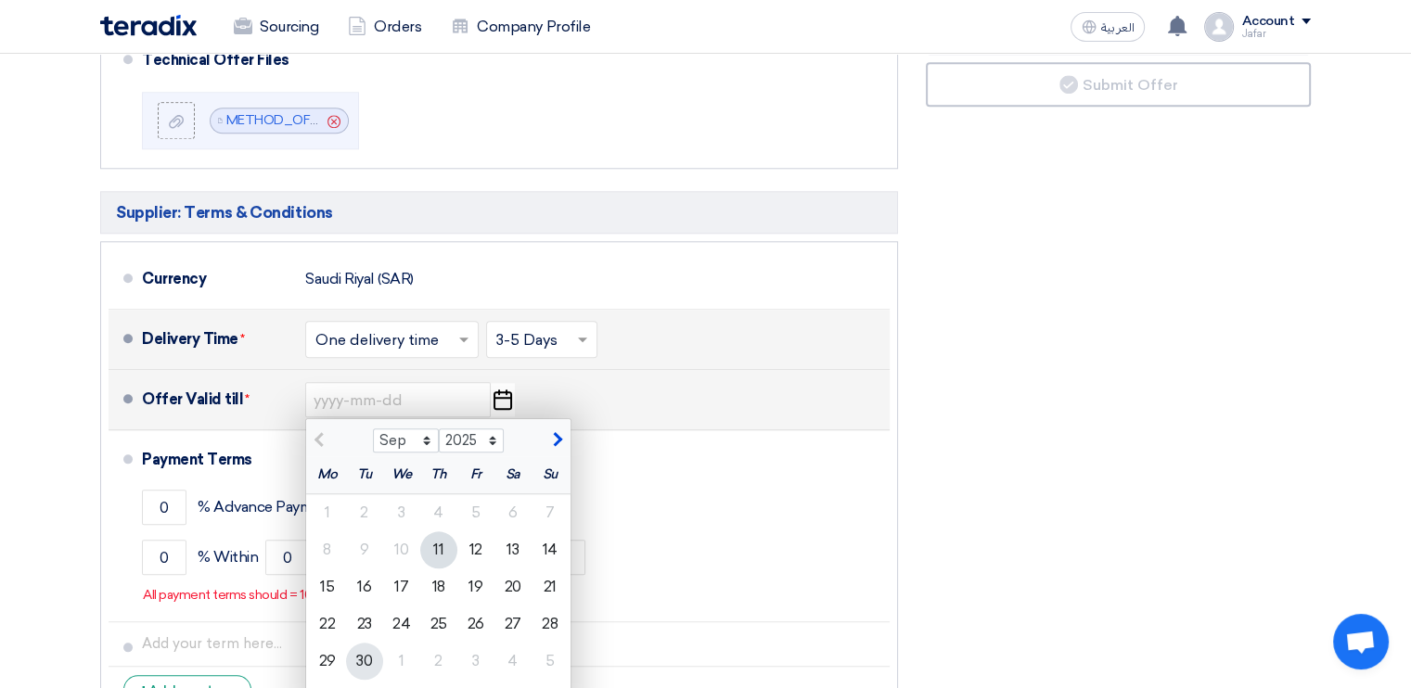
click at [352, 643] on div "30" at bounding box center [364, 661] width 37 height 37
type input "9/30/2025"
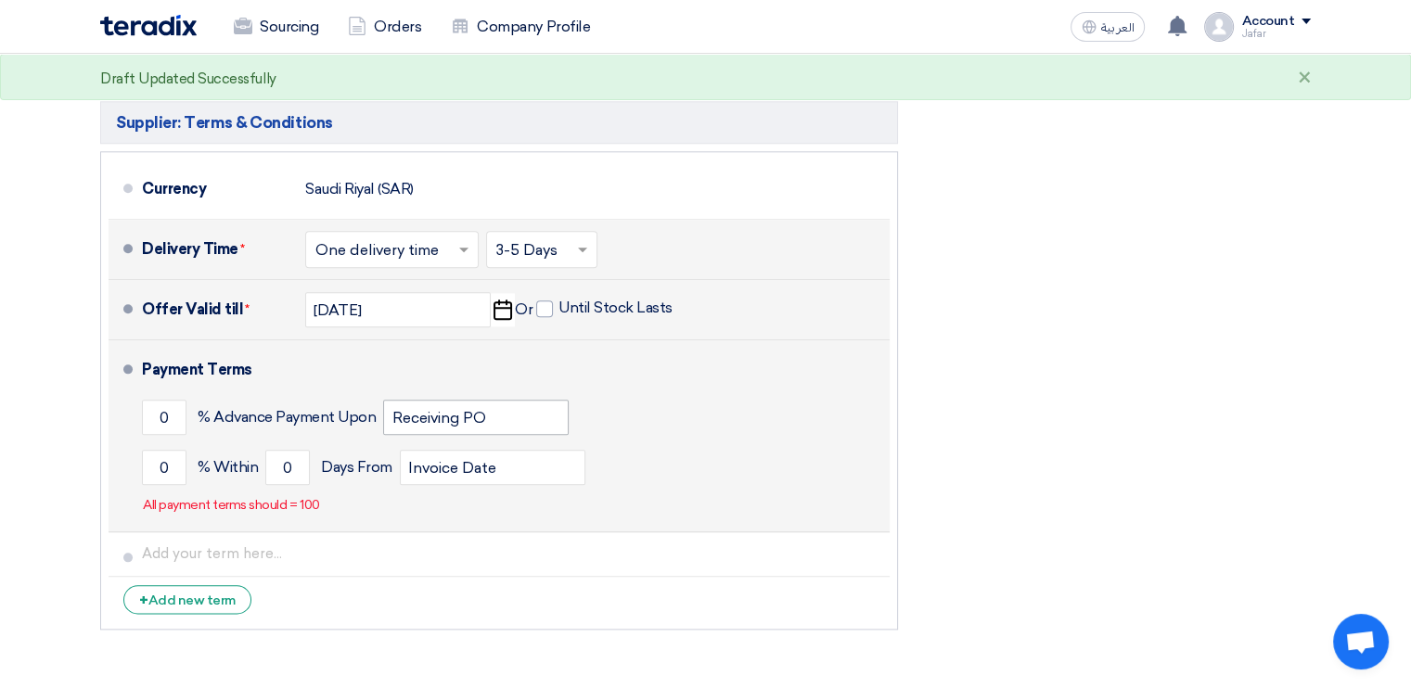
scroll to position [2057, 0]
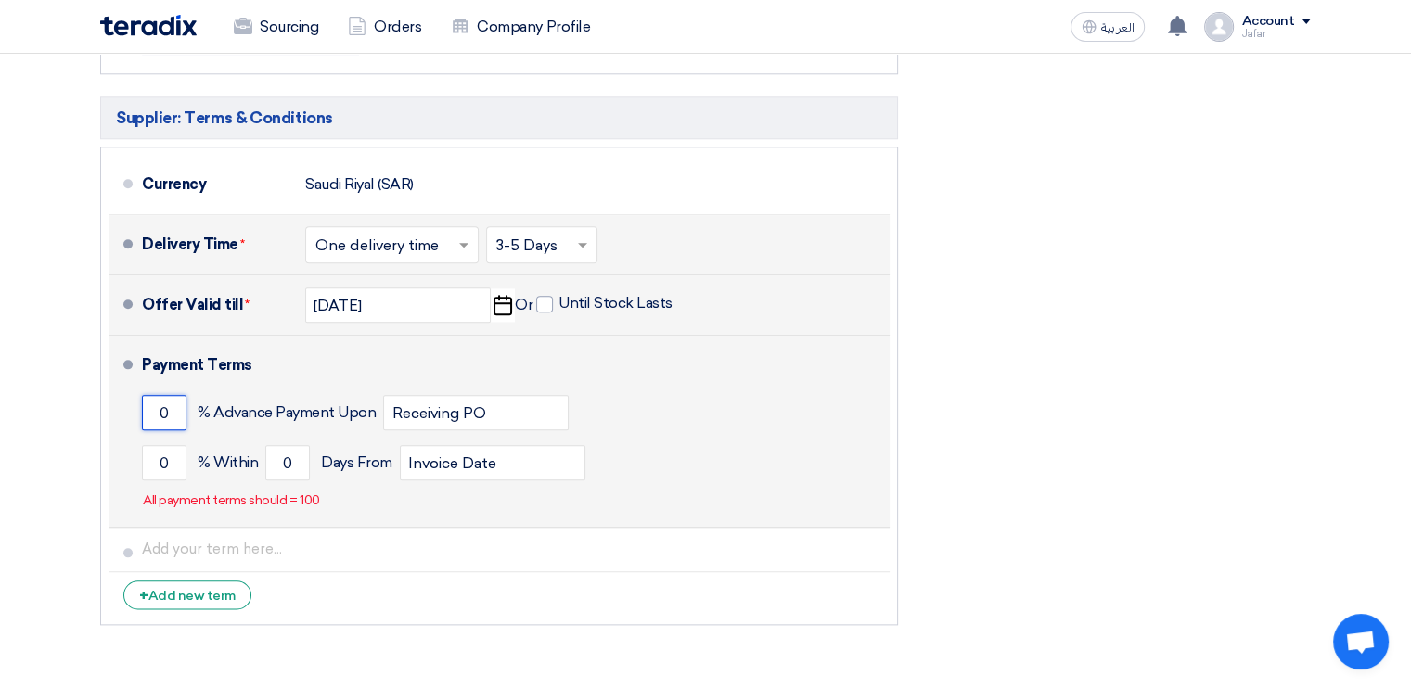
click at [176, 395] on input "0" at bounding box center [164, 412] width 45 height 35
type input "0"
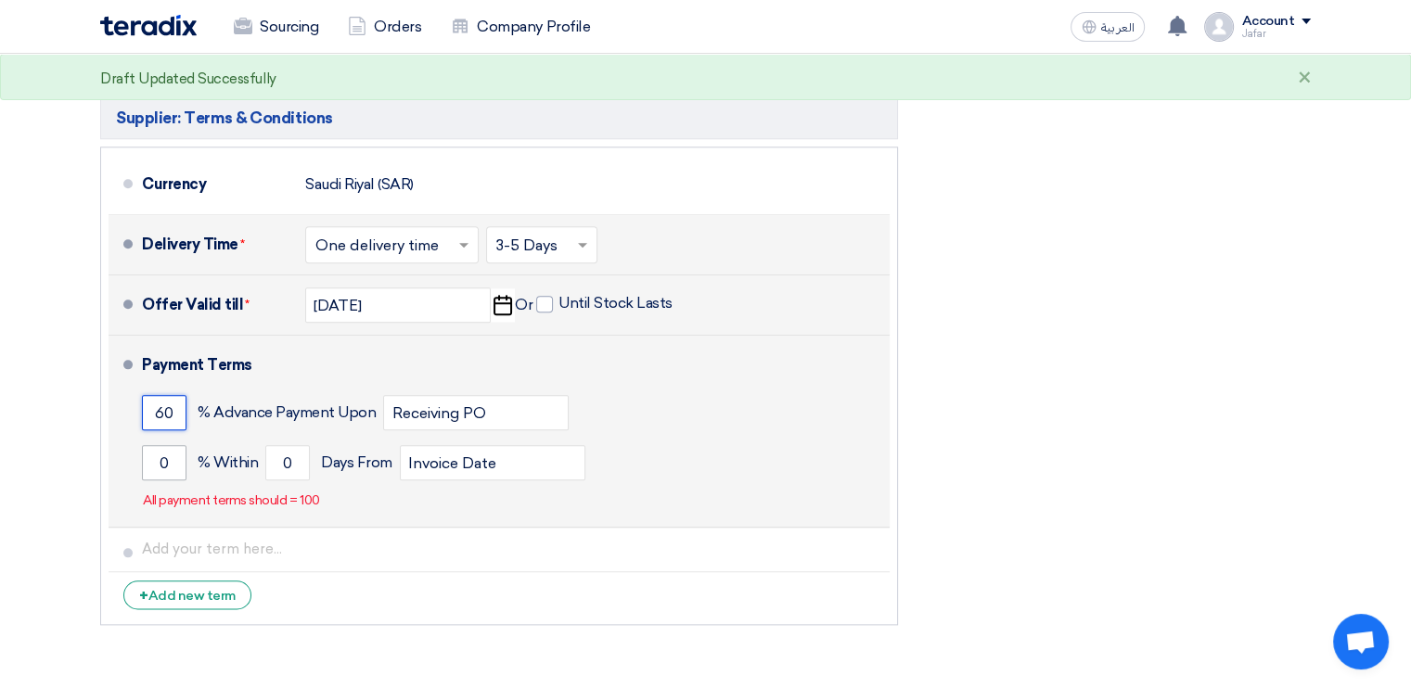
type input "60"
click at [174, 445] on input "0" at bounding box center [164, 462] width 45 height 35
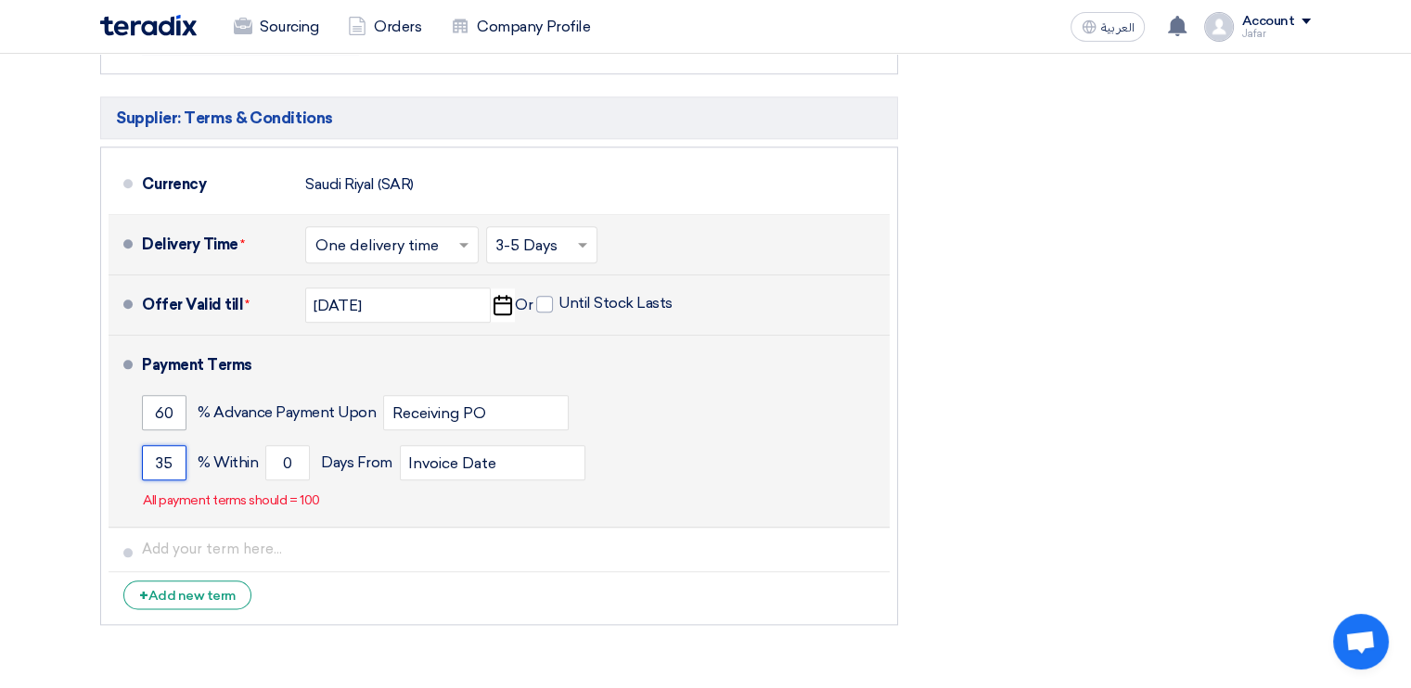
type input "35"
click at [176, 395] on input "60" at bounding box center [164, 412] width 45 height 35
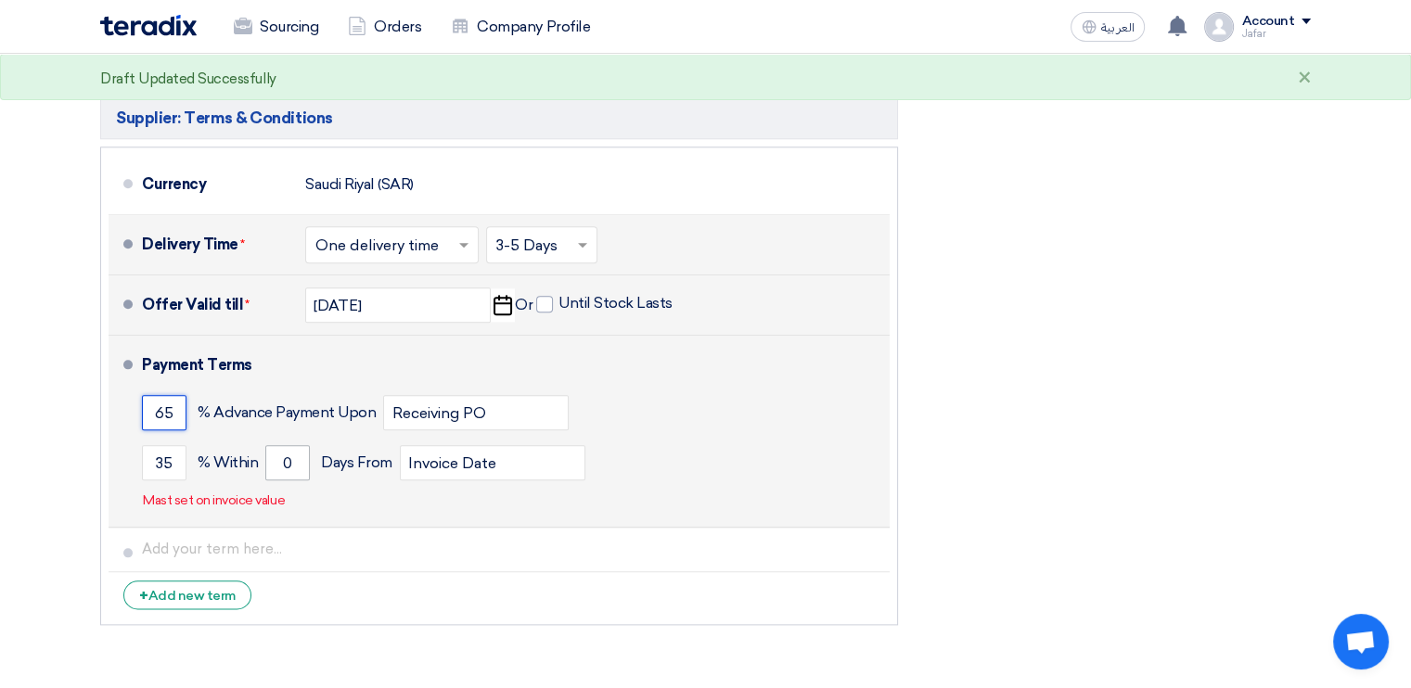
type input "65"
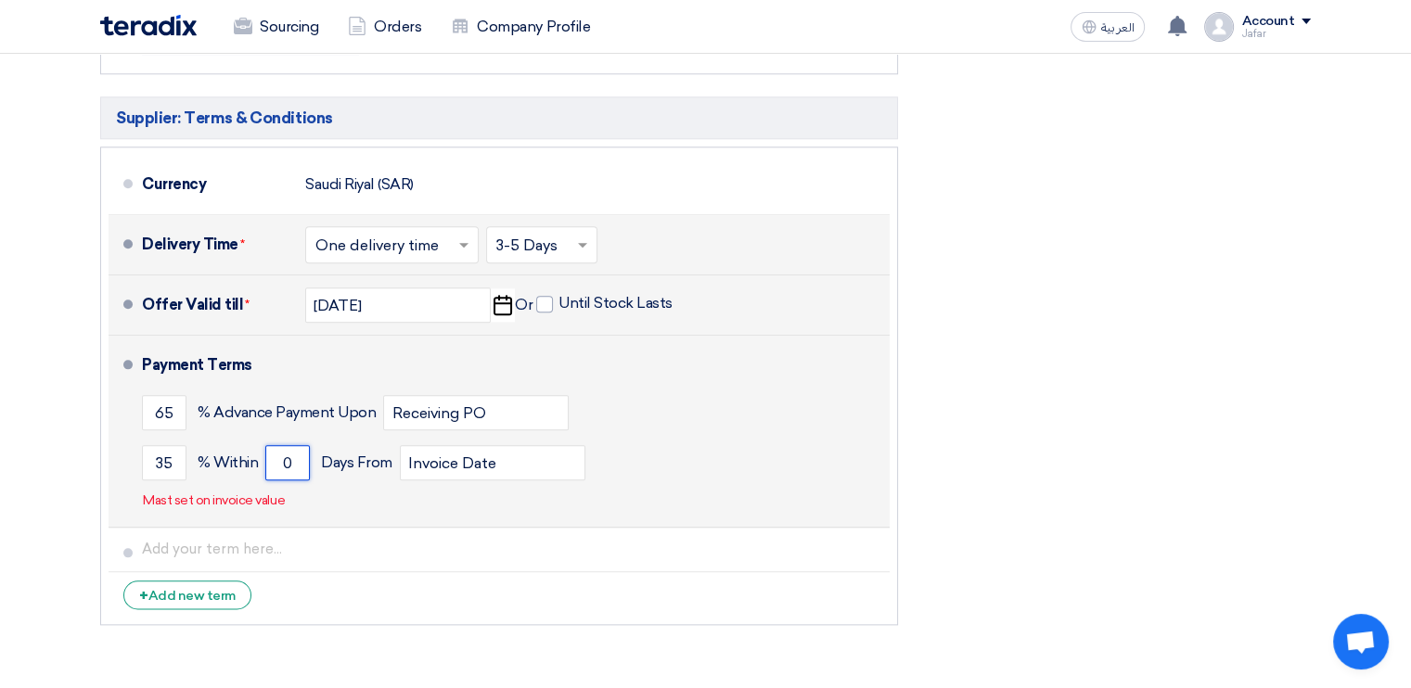
click at [284, 445] on input "0" at bounding box center [287, 462] width 45 height 35
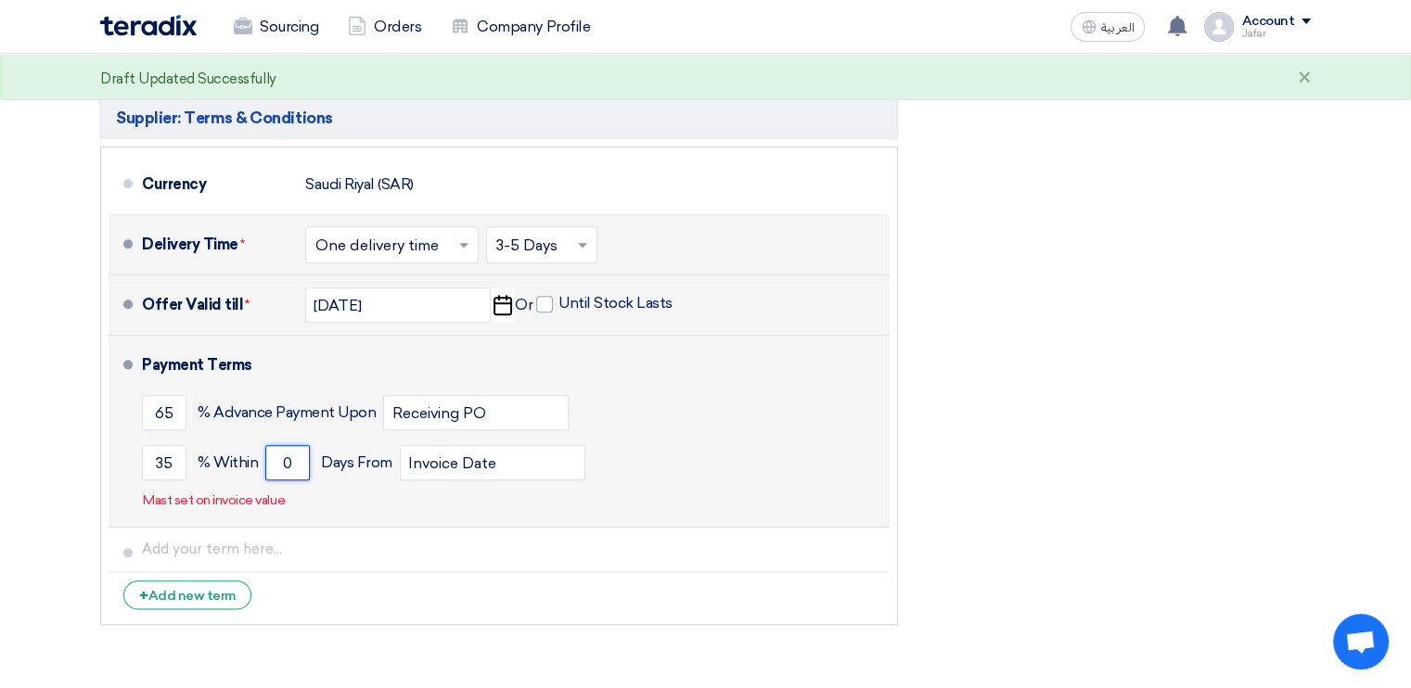
click at [284, 445] on input "0" at bounding box center [287, 462] width 45 height 35
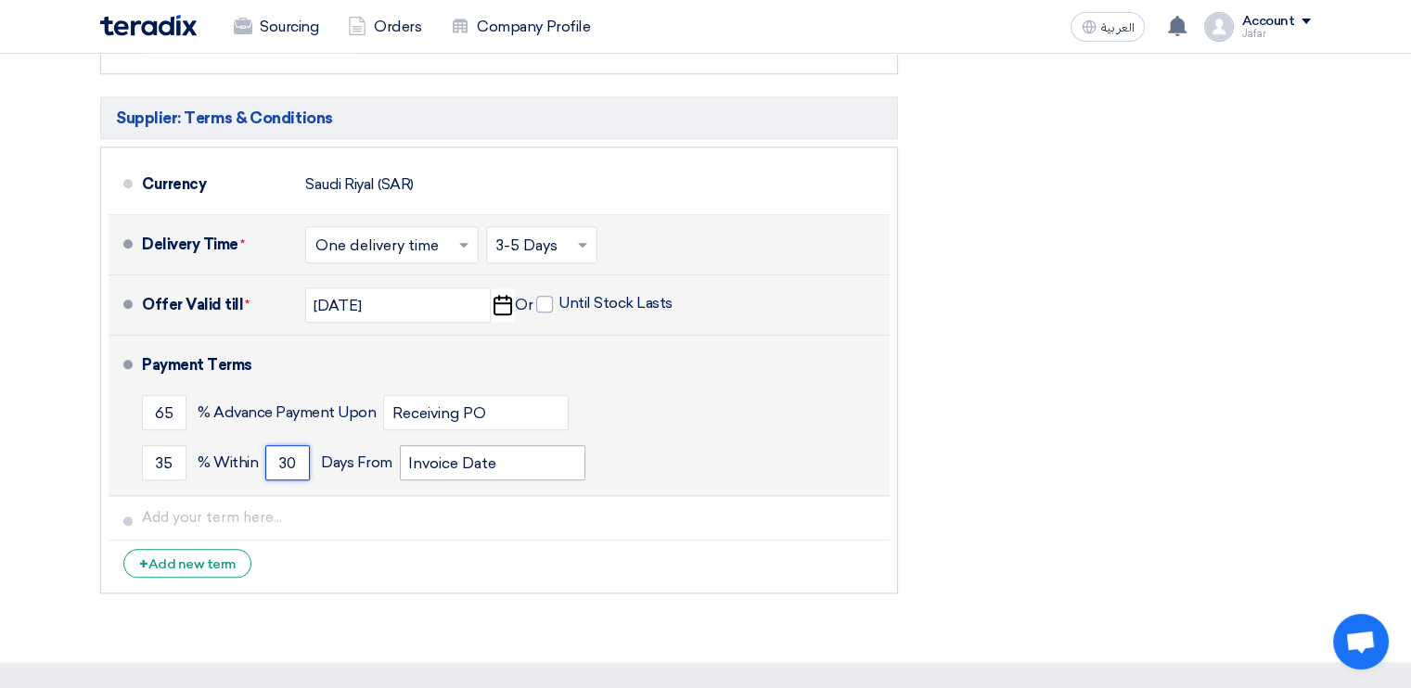
type input "30"
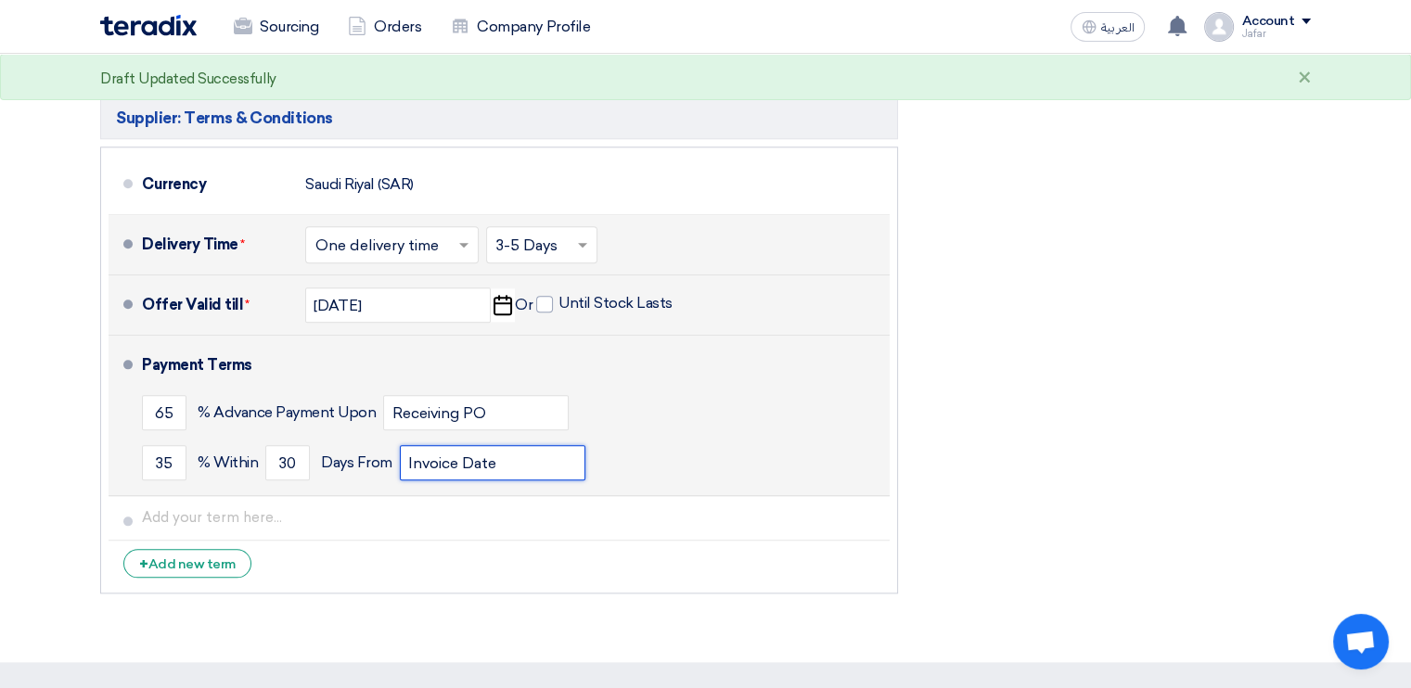
click at [434, 445] on input "Invoice Date" at bounding box center [493, 462] width 186 height 35
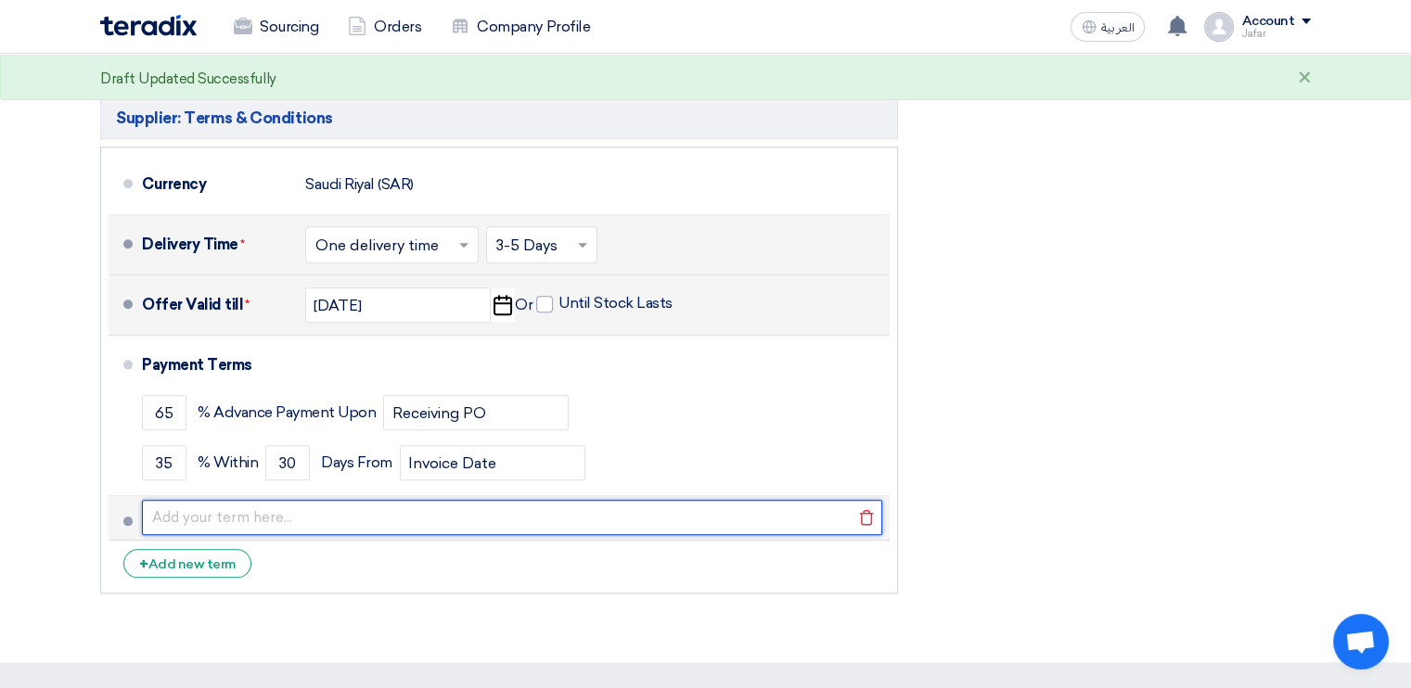
click at [357, 500] on input "text" at bounding box center [512, 517] width 740 height 35
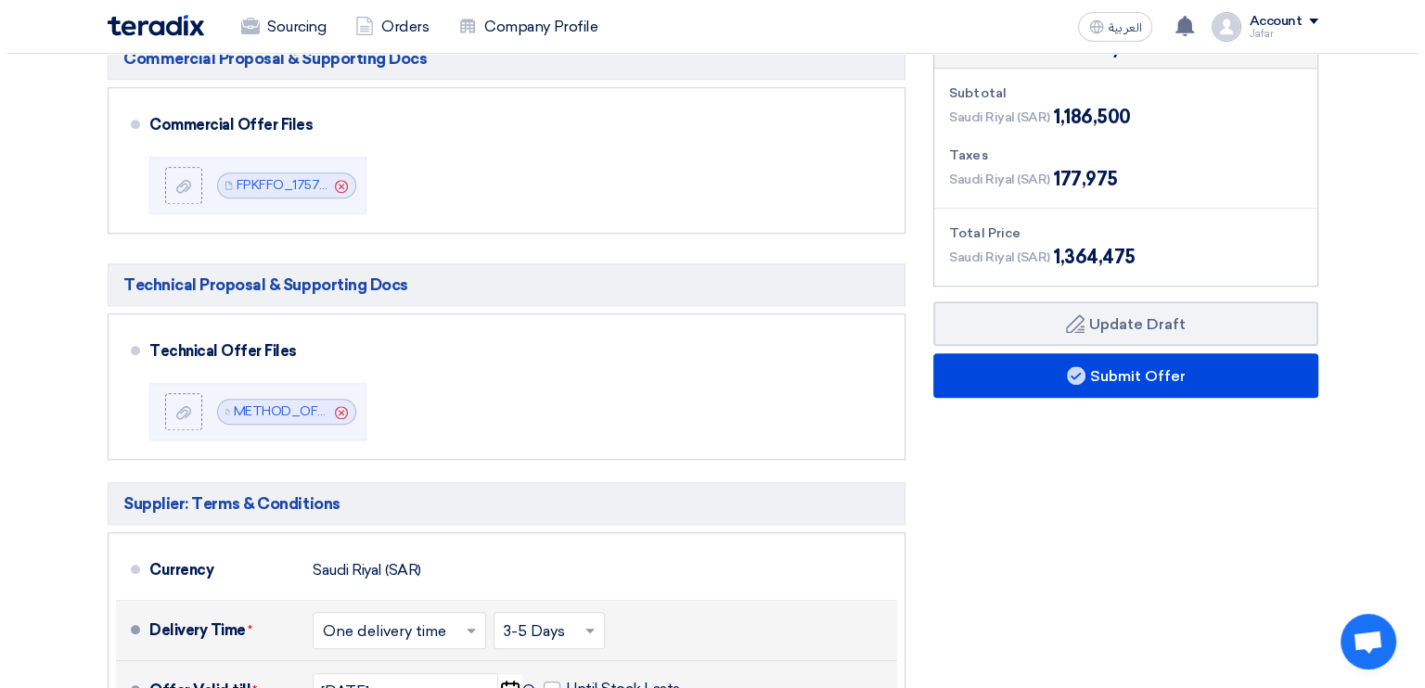
scroll to position [1643, 0]
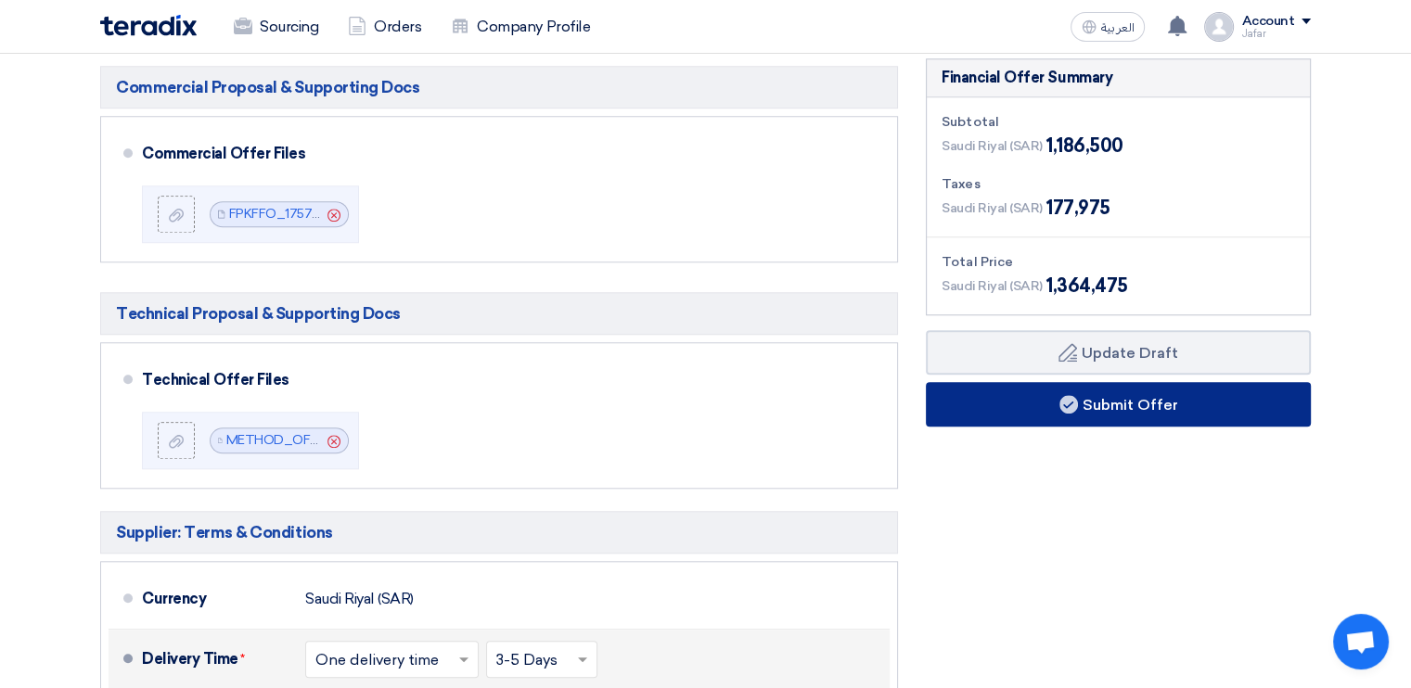
click at [1027, 386] on button "Submit Offer" at bounding box center [1118, 404] width 385 height 45
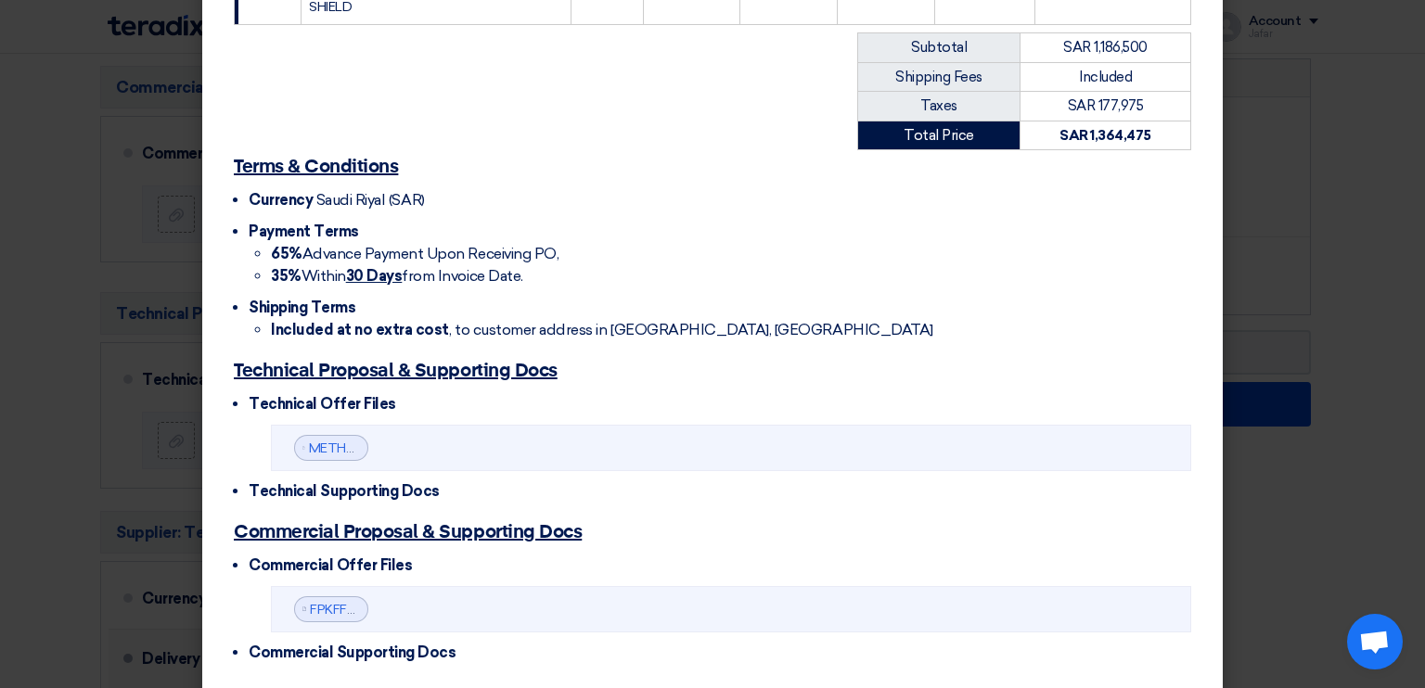
scroll to position [1195, 0]
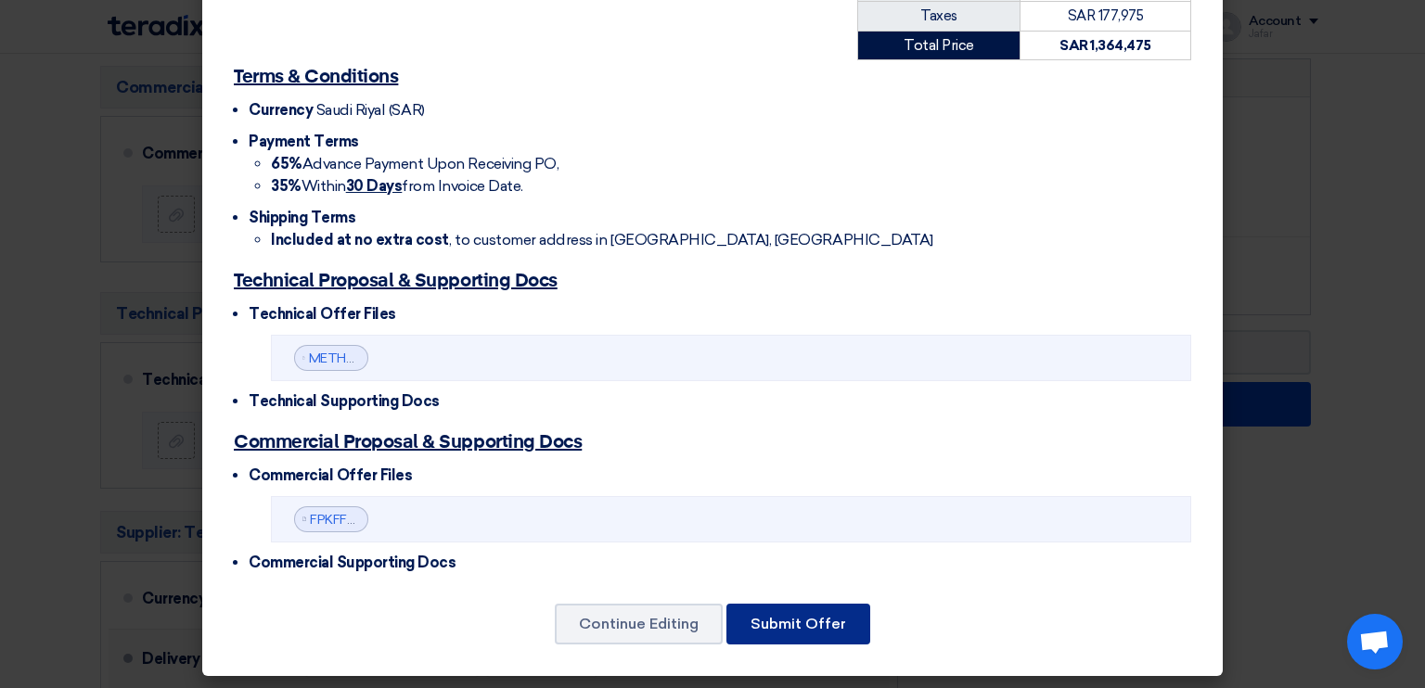
click at [803, 610] on button "Submit Offer" at bounding box center [798, 624] width 144 height 41
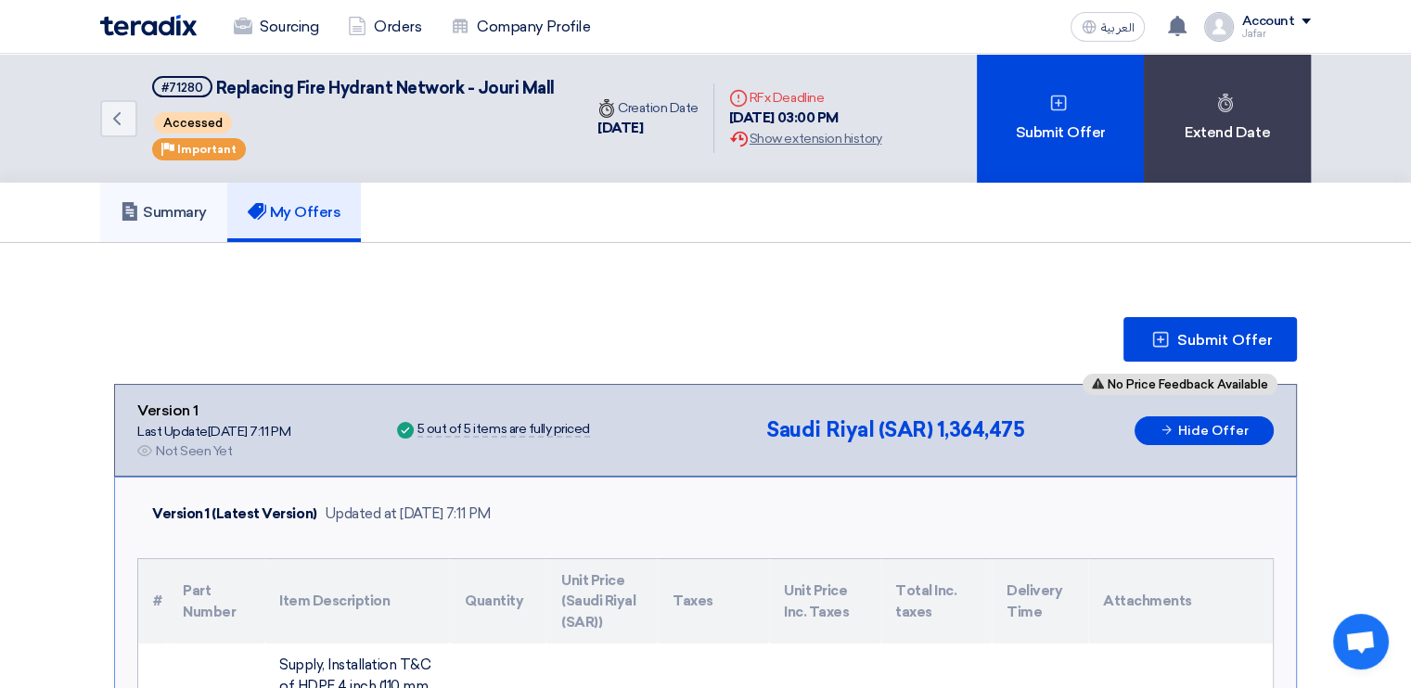
click at [162, 216] on h5 "Summary" at bounding box center [164, 212] width 86 height 19
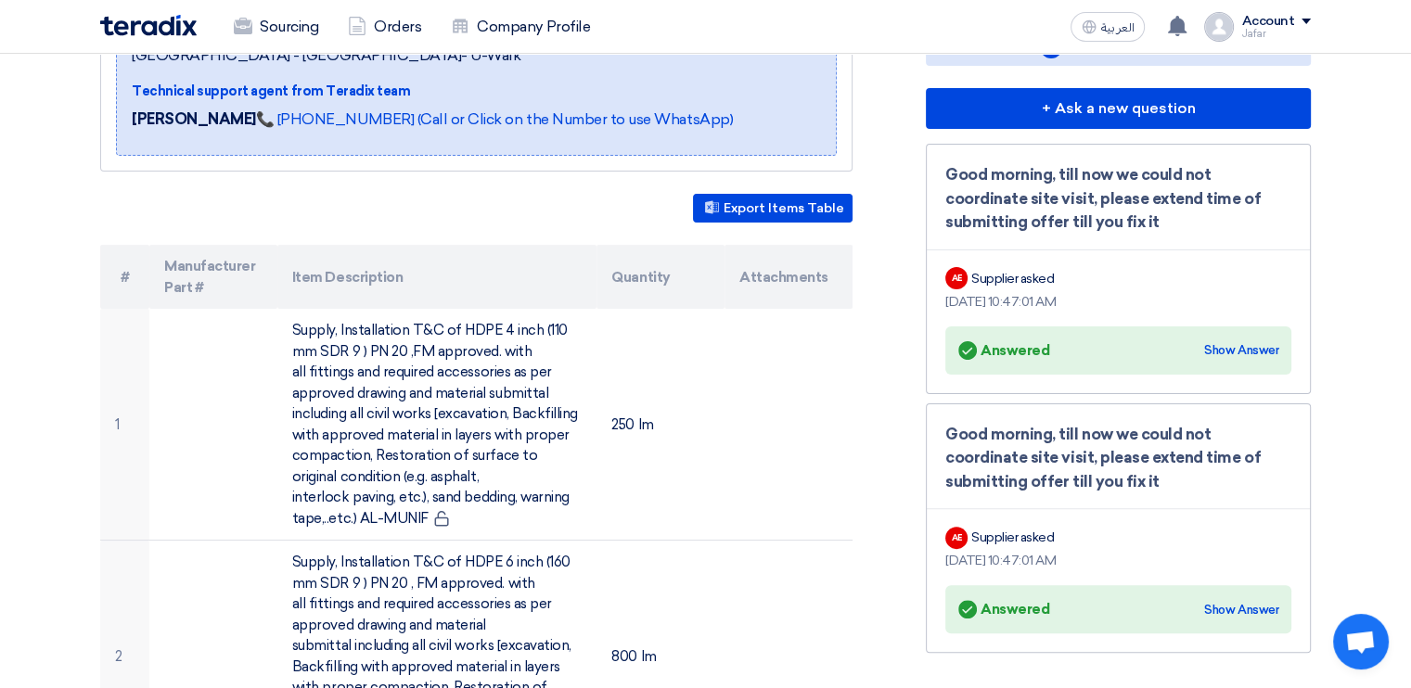
scroll to position [374, 0]
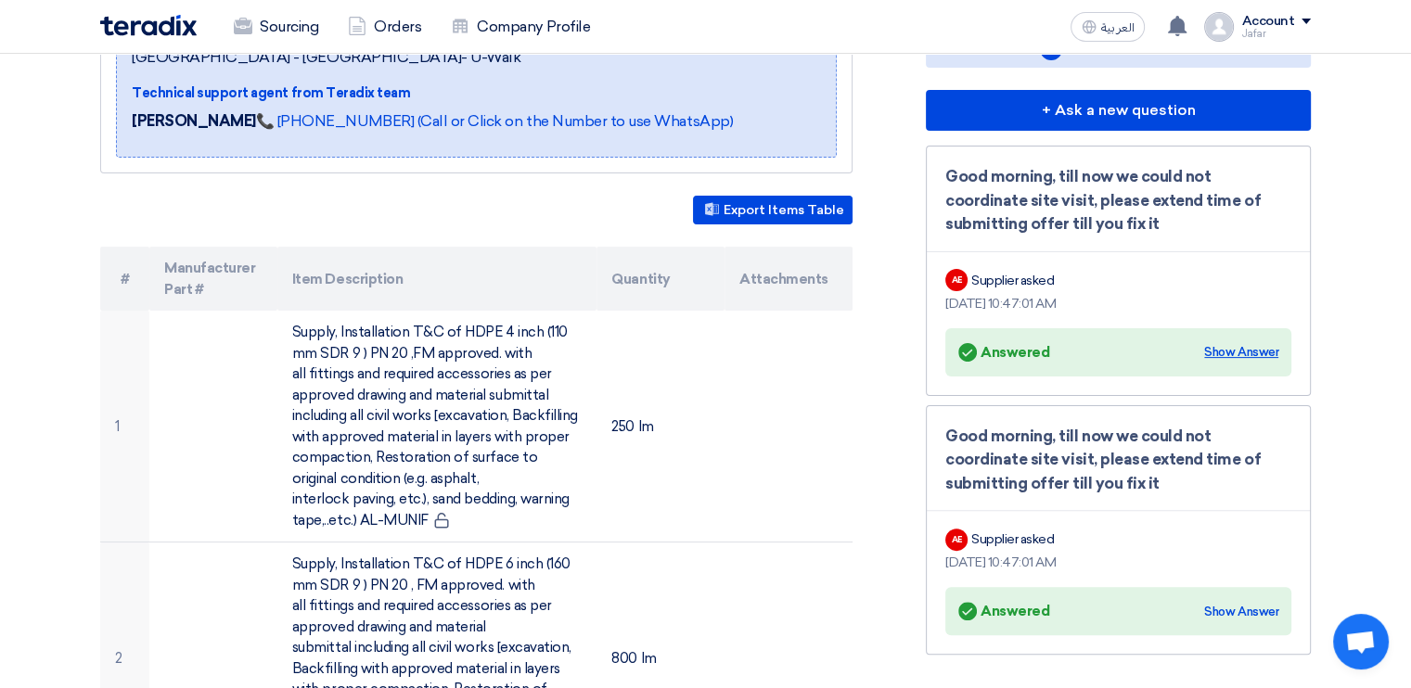
click at [1232, 357] on div "Show Answer" at bounding box center [1241, 352] width 74 height 19
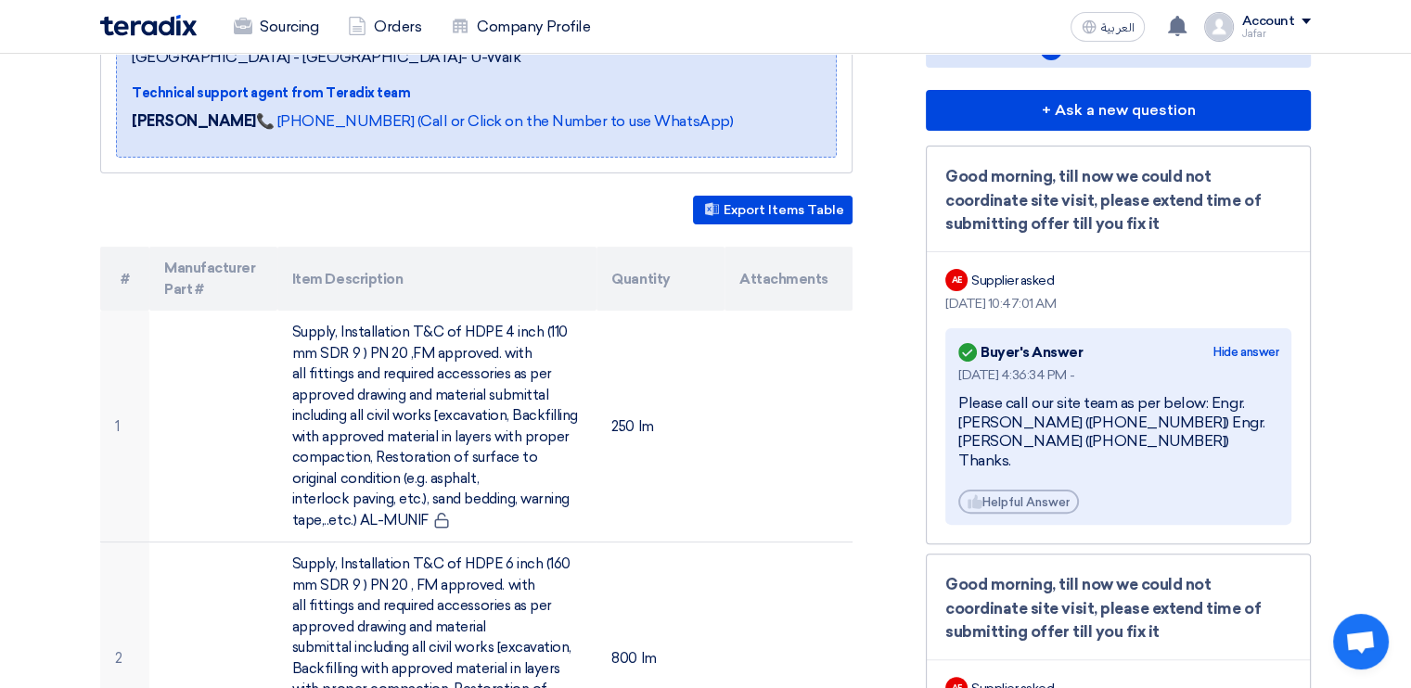
click at [1232, 357] on div "Hide answer" at bounding box center [1245, 352] width 65 height 19
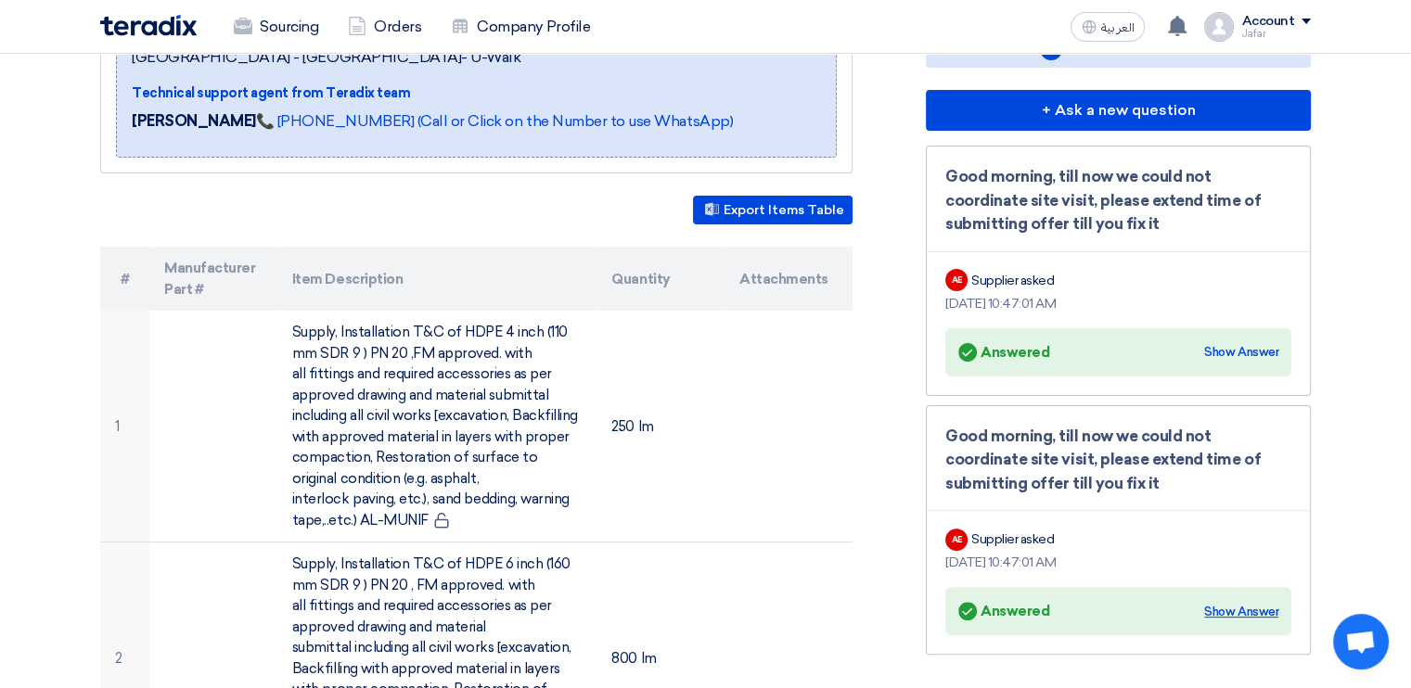
click at [1231, 606] on div "Show Answer" at bounding box center [1241, 612] width 74 height 19
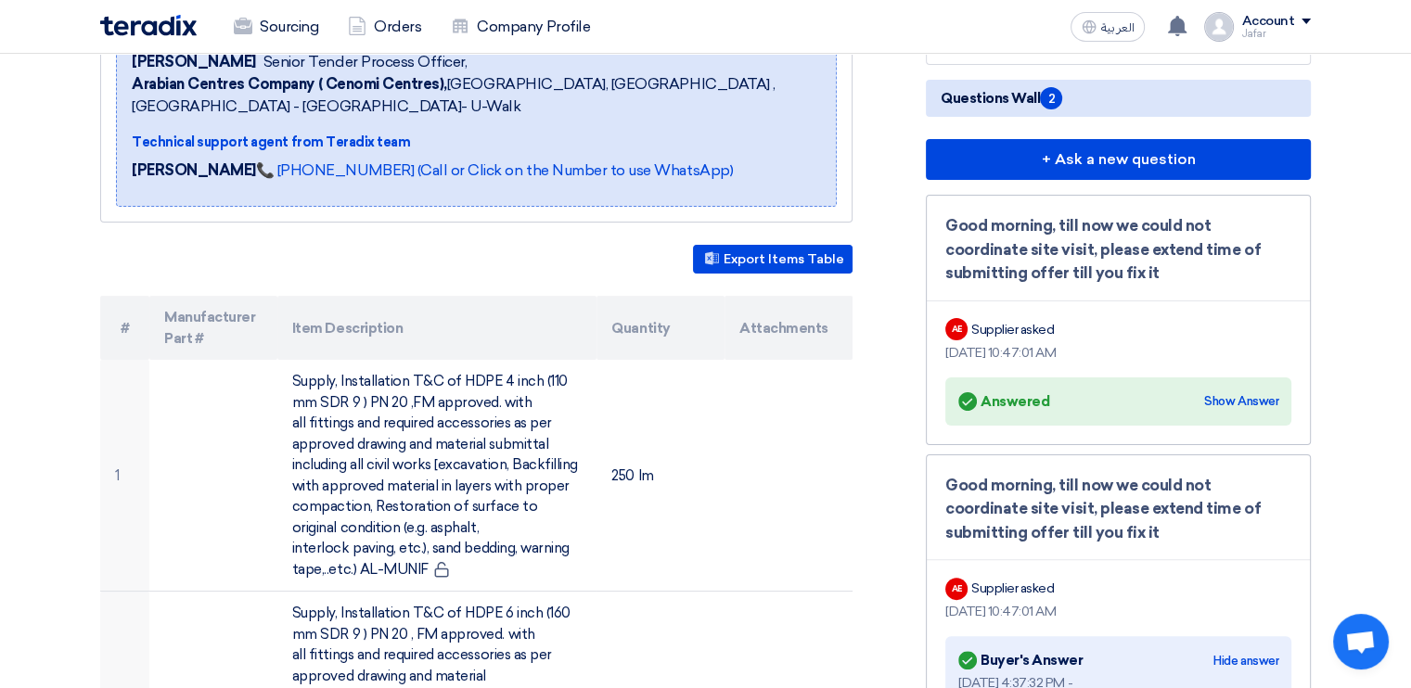
scroll to position [0, 0]
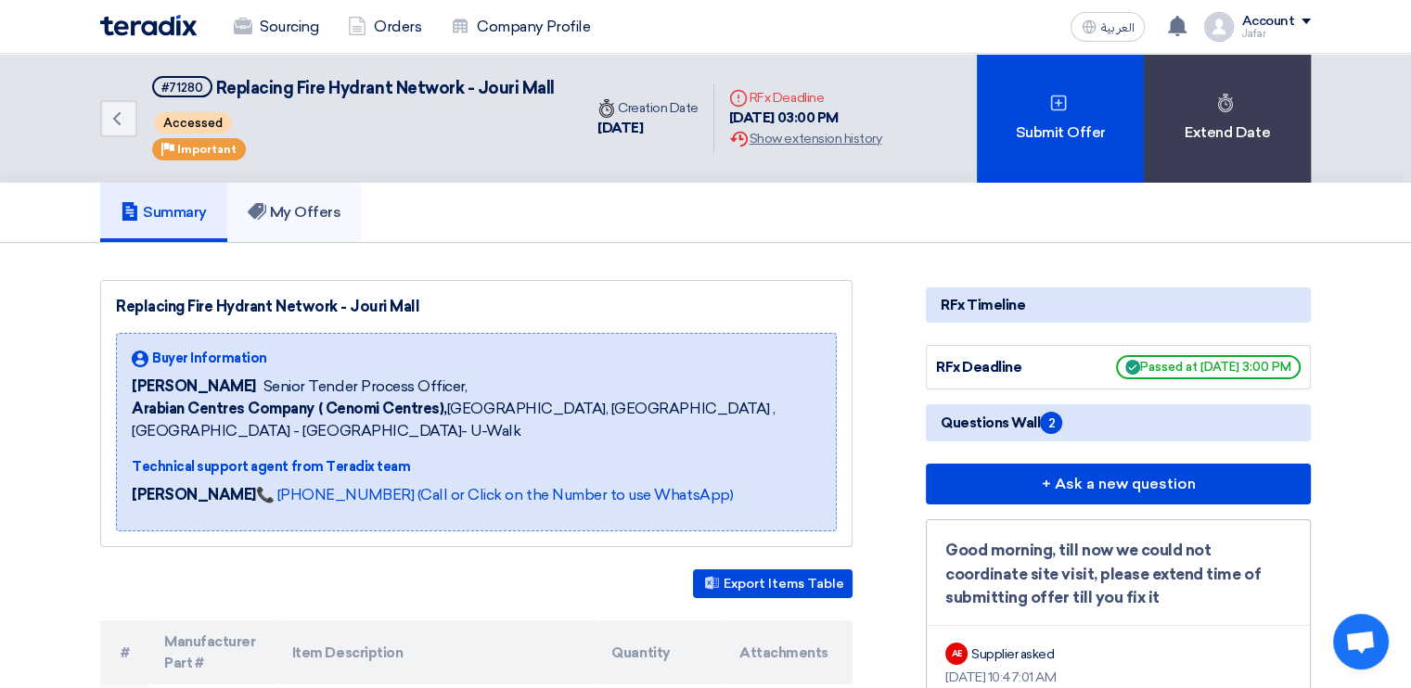
click at [294, 203] on h5 "My Offers" at bounding box center [295, 212] width 94 height 19
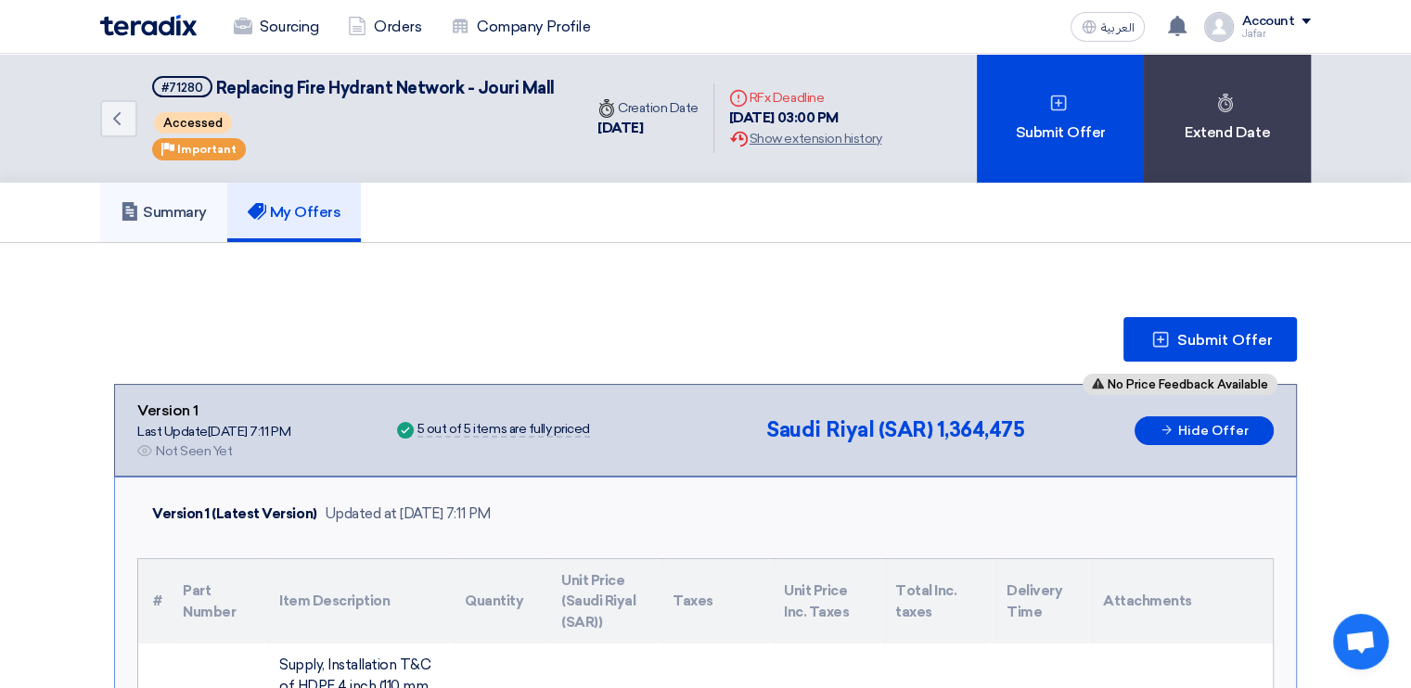
click at [185, 198] on link "Summary" at bounding box center [163, 212] width 127 height 59
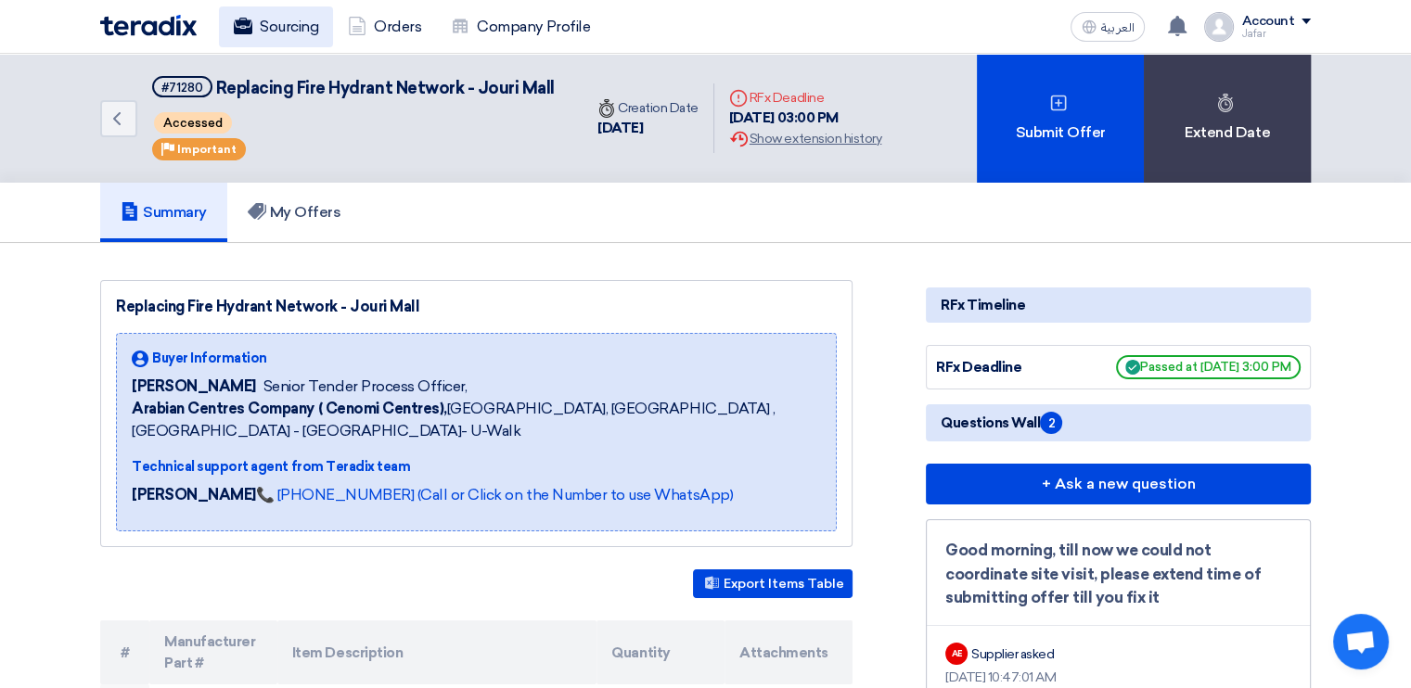
click at [294, 31] on link "Sourcing" at bounding box center [276, 26] width 114 height 41
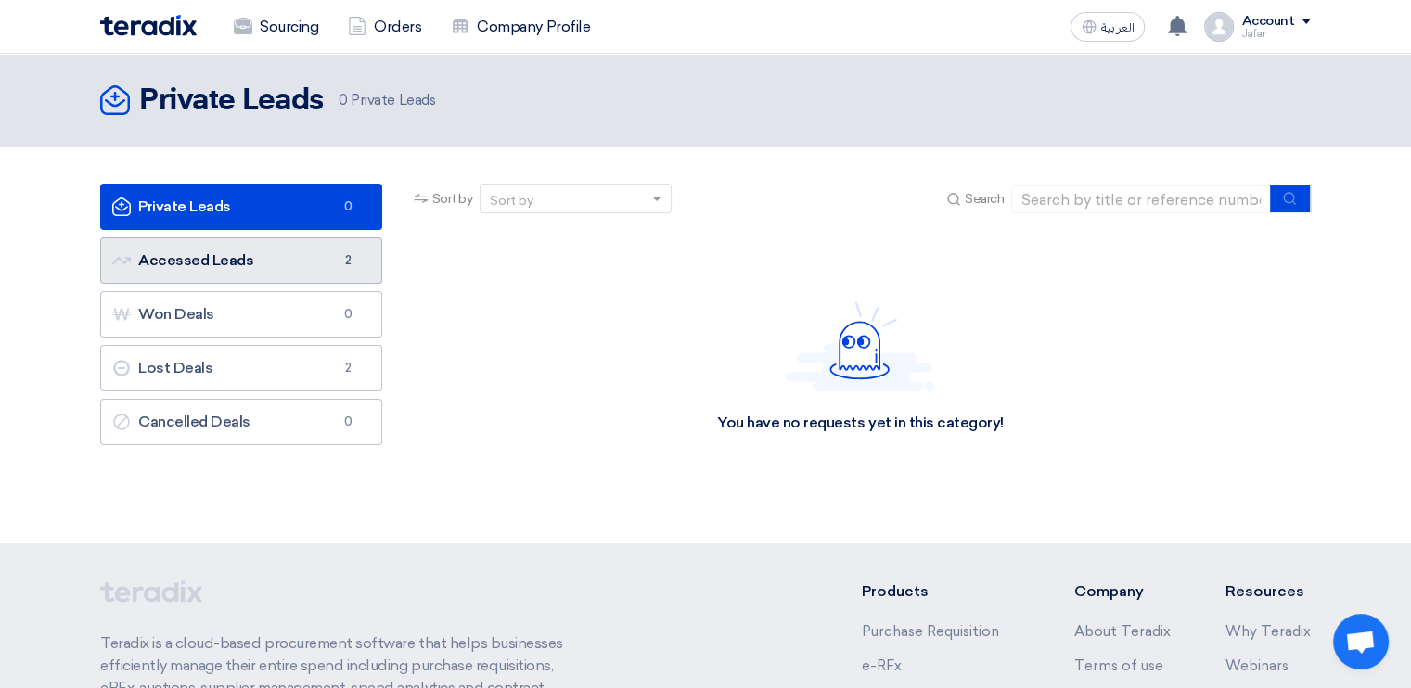
click at [263, 262] on link "Accessed Leads Accessed Leads 2" at bounding box center [241, 260] width 282 height 46
